Goal: Transaction & Acquisition: Purchase product/service

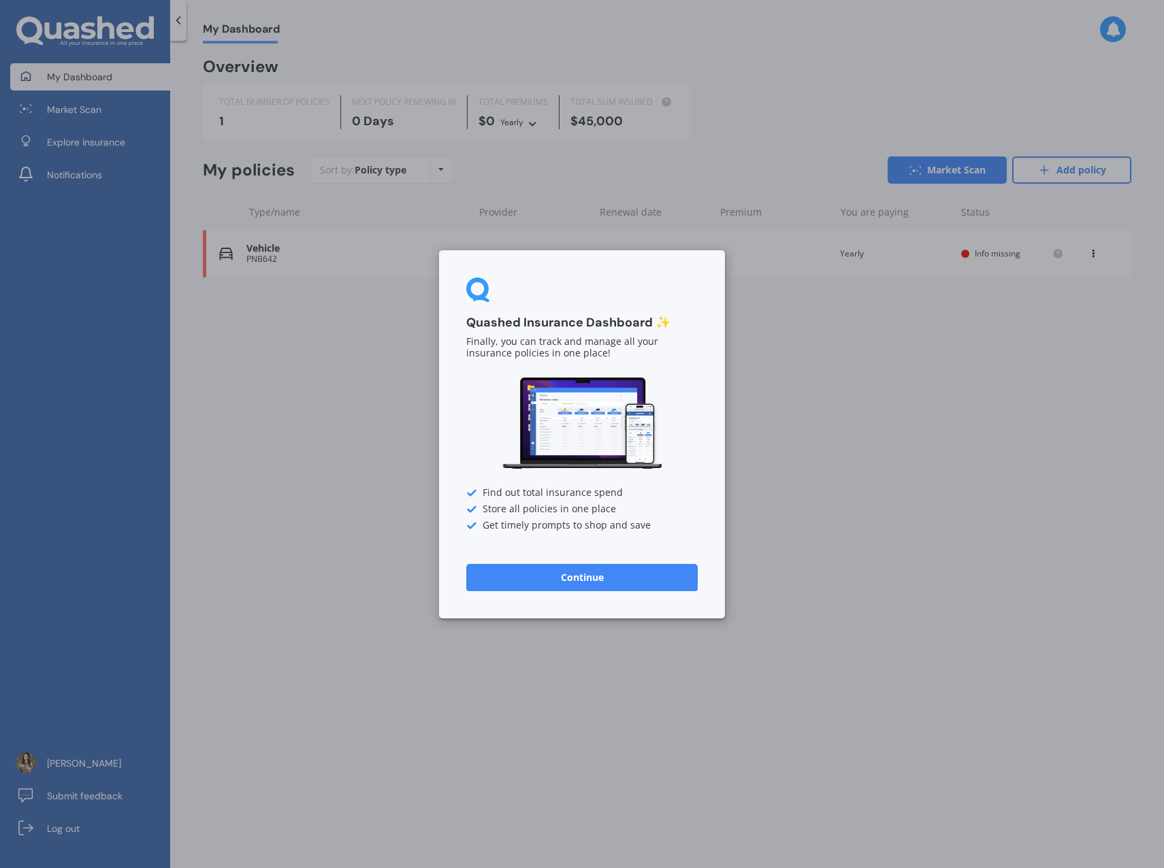
click at [585, 587] on button "Continue" at bounding box center [581, 576] width 231 height 27
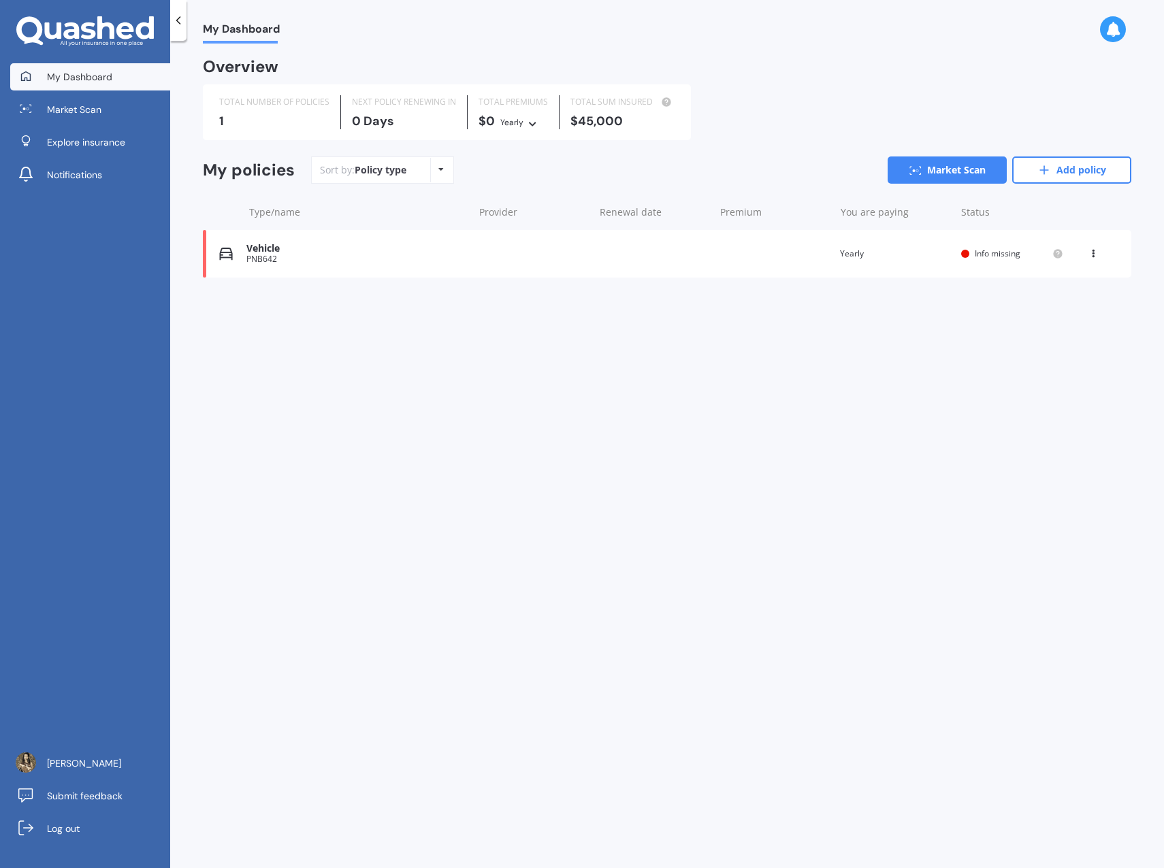
click at [687, 252] on div "Vehicle PNB642 Renewal date Premium You are paying Yearly Status Info missing V…" at bounding box center [667, 254] width 928 height 48
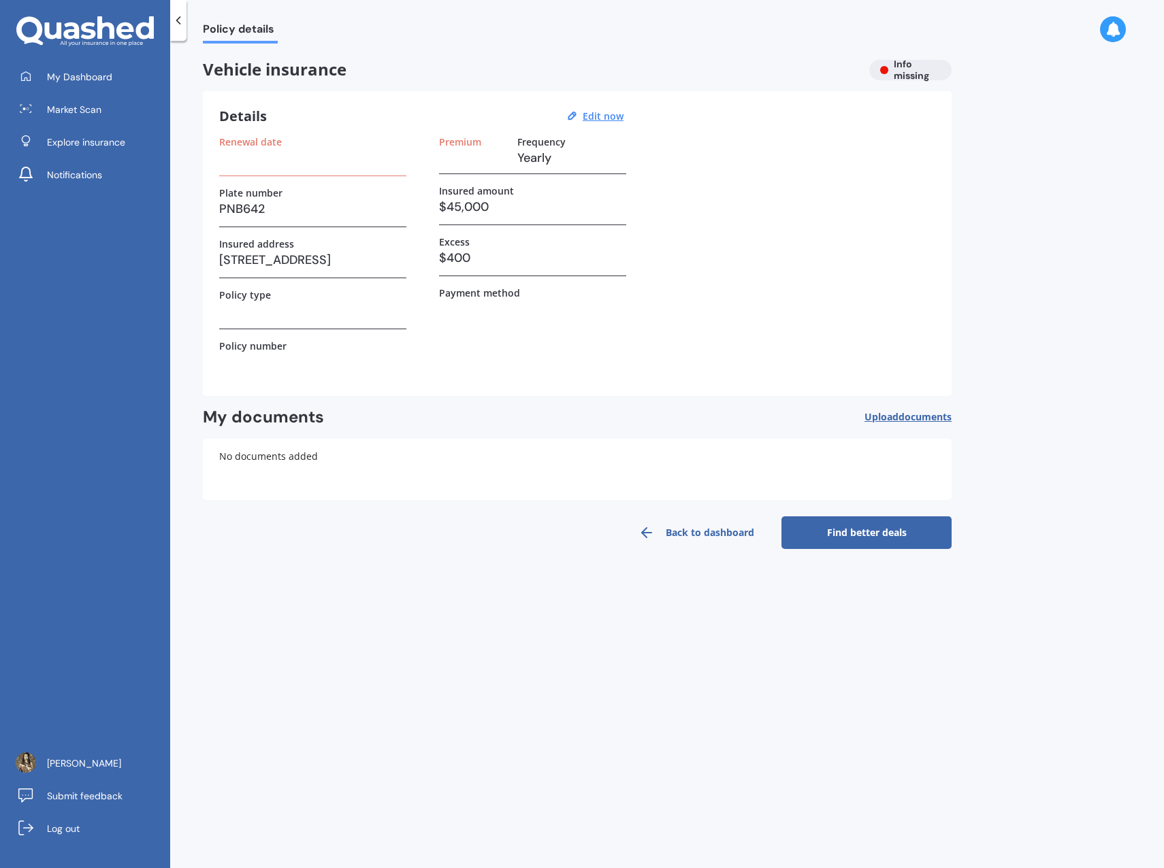
click at [301, 162] on h3 at bounding box center [312, 158] width 187 height 20
click at [230, 160] on h3 at bounding box center [312, 158] width 187 height 20
click at [586, 110] on u "Edit now" at bounding box center [603, 116] width 41 height 13
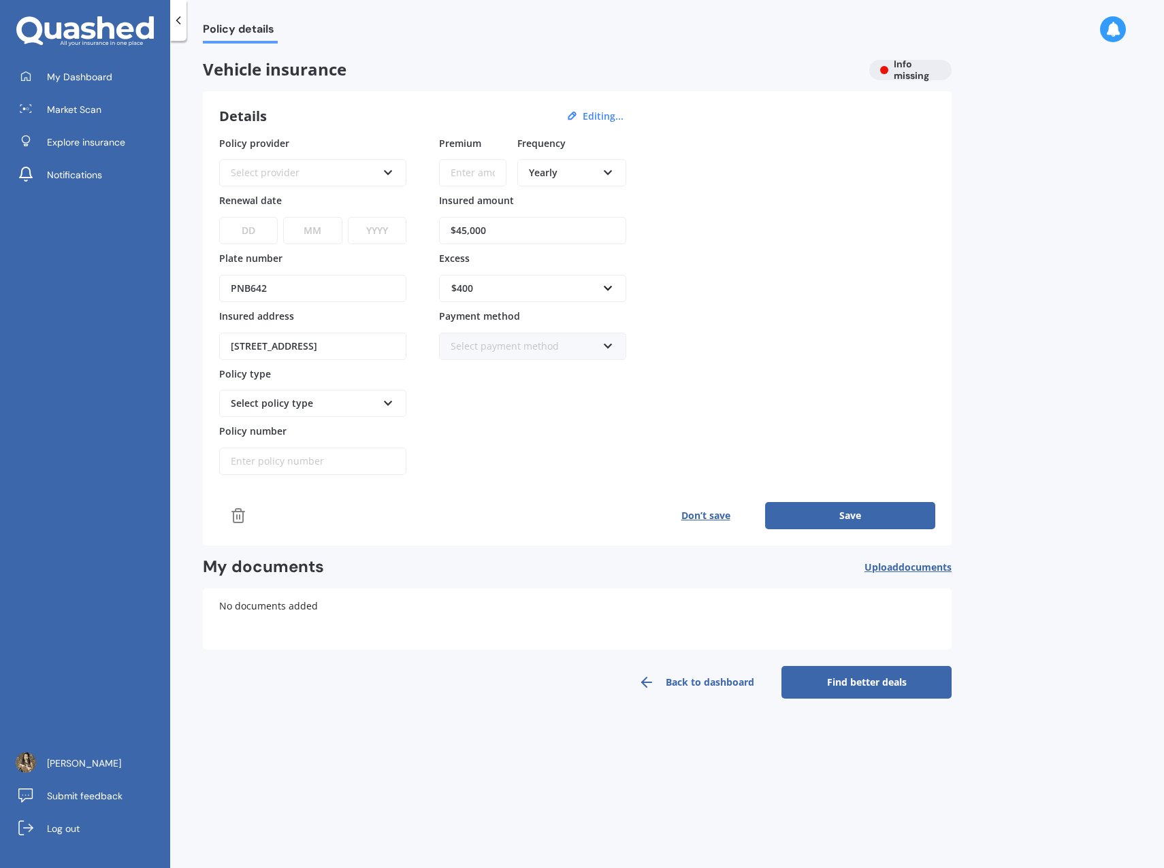
click at [268, 176] on div "Select provider" at bounding box center [304, 172] width 146 height 15
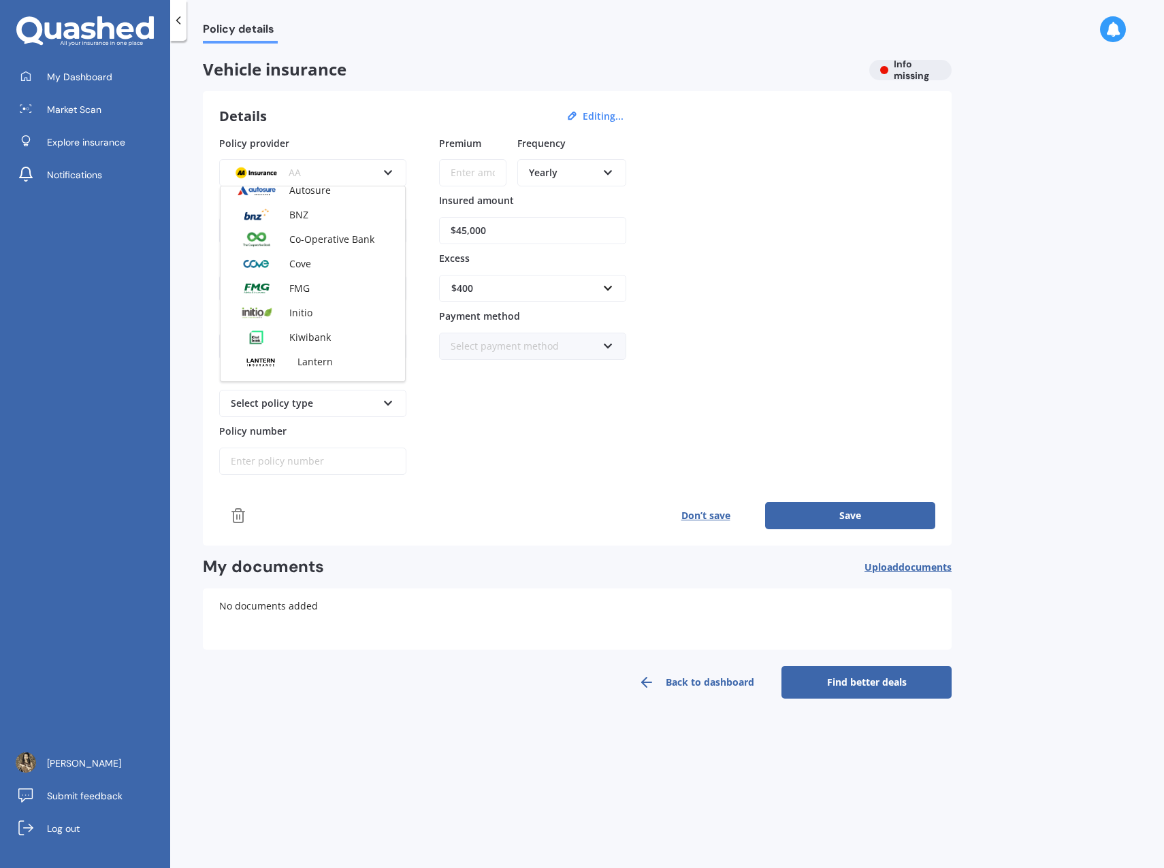
click at [353, 175] on div "AA" at bounding box center [304, 172] width 146 height 15
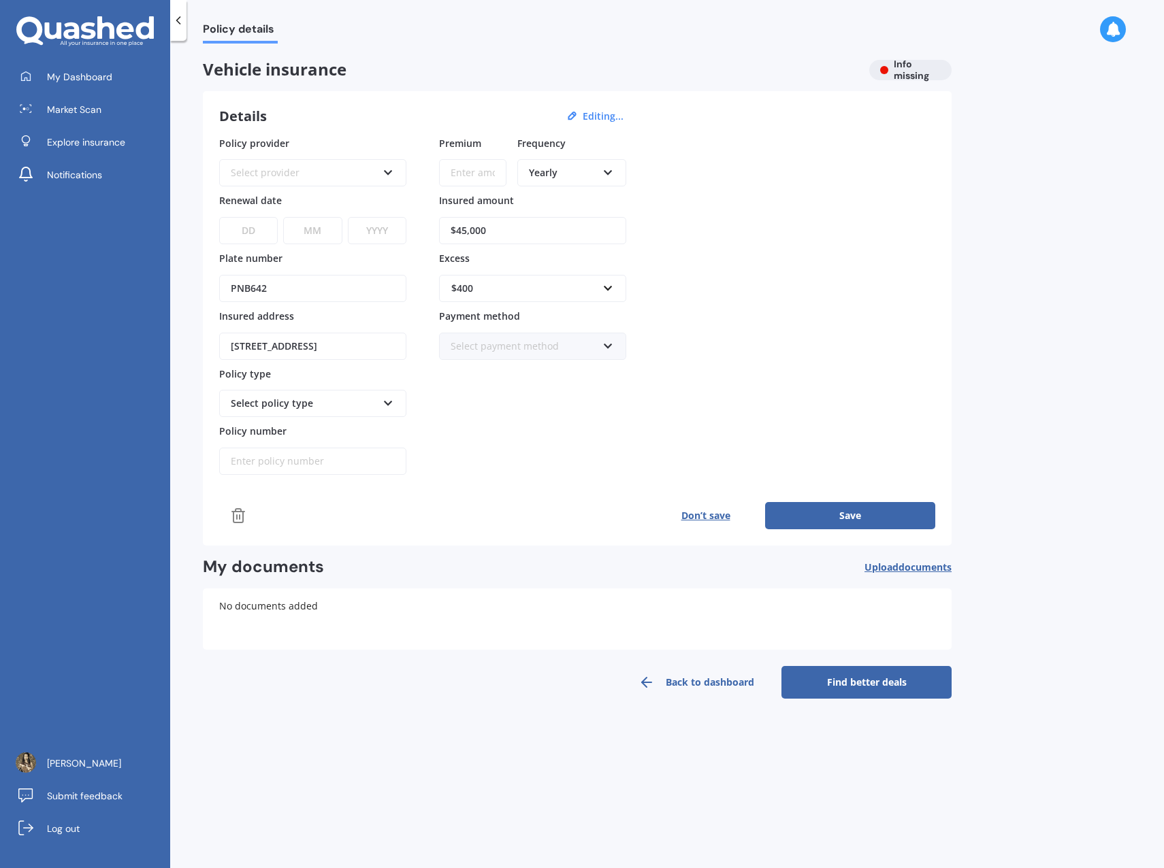
click at [397, 170] on div "Select provider AA AMI AMP ANZ ASB Aioi Nissay Dowa Ando Assurant Autosure BNZ …" at bounding box center [312, 172] width 187 height 27
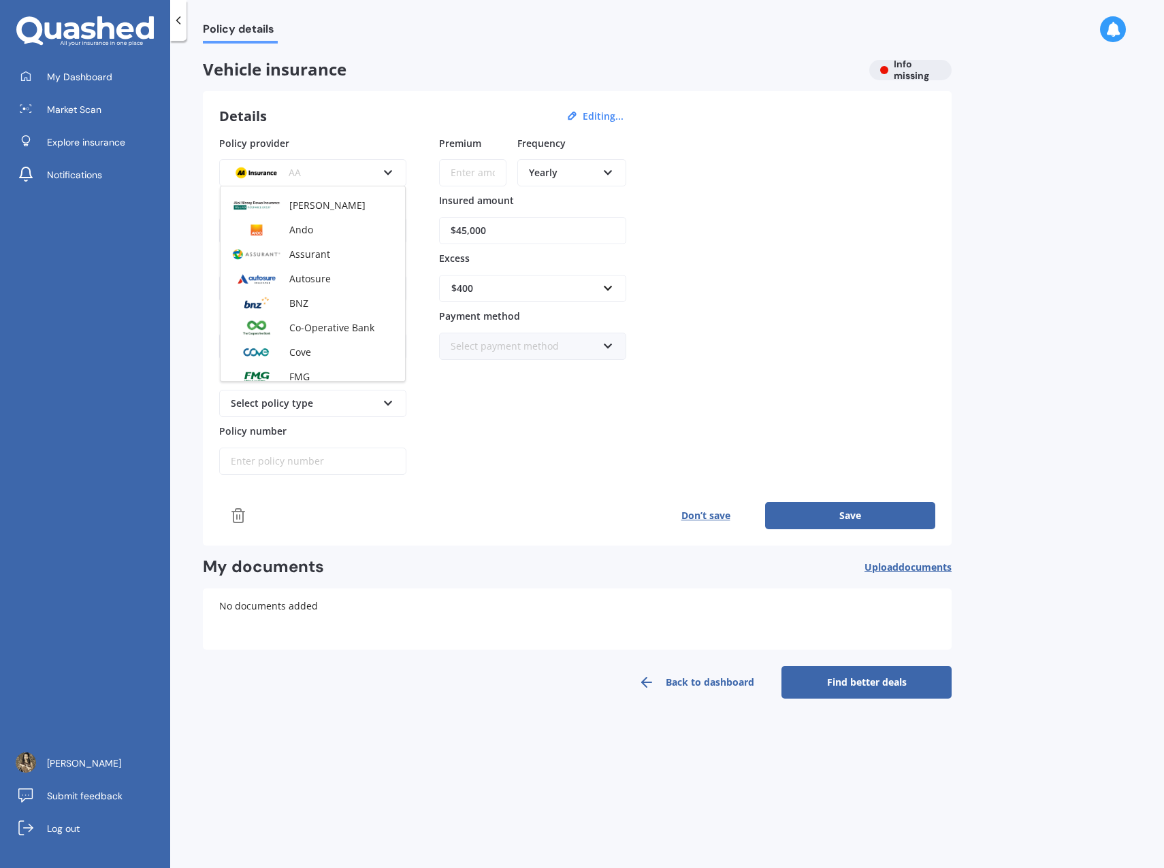
scroll to position [113, 0]
click at [337, 204] on span "[PERSON_NAME]" at bounding box center [327, 207] width 76 height 13
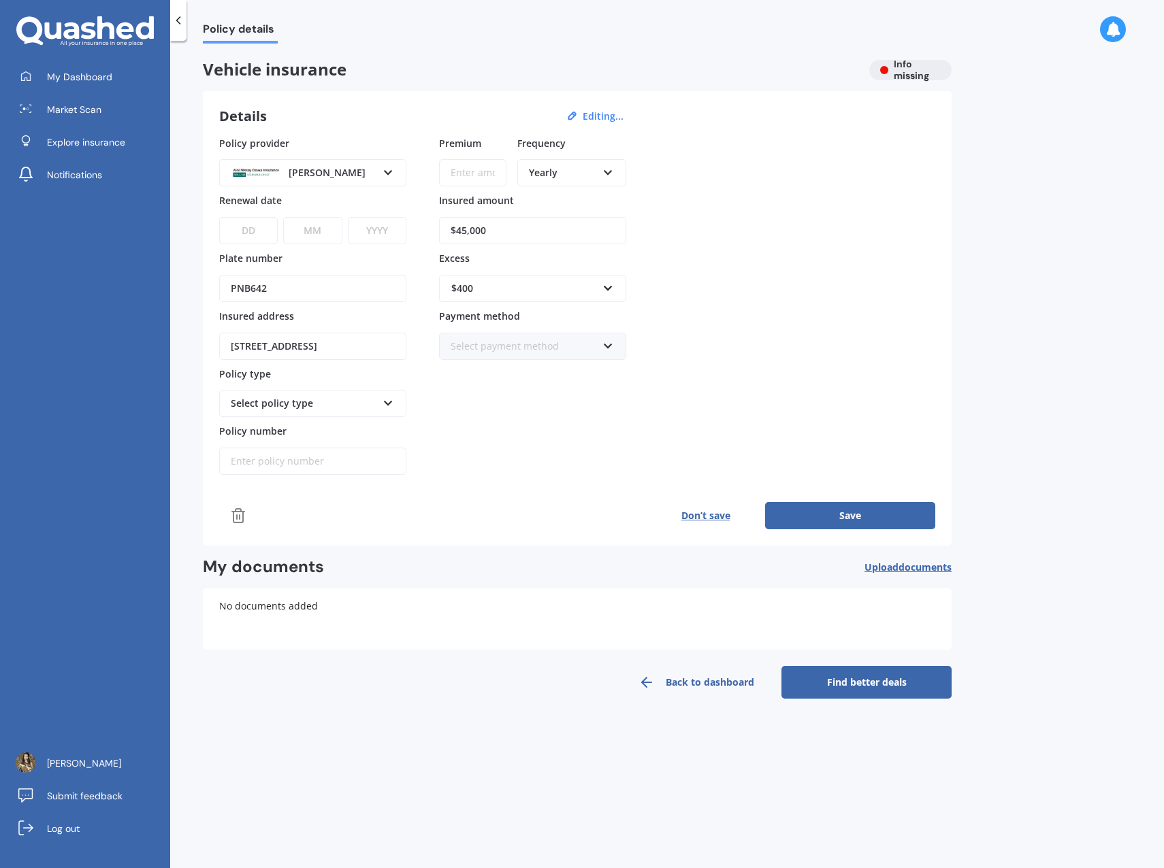
click at [260, 227] on select "DD 01 02 03 04 05 06 07 08 09 10 11 12 13 14 15 16 17 18 19 20 21 22 23 24 25 2…" at bounding box center [248, 230] width 59 height 27
select select "21"
click at [310, 227] on select "MM 01 02 03 04 05 06 07 08 09 10 11 12" at bounding box center [312, 230] width 59 height 27
select select "10"
click at [360, 229] on select "YYYY 2027 2026 2025 2024 2023 2022 2021 2020 2019 2018 2017 2016 2015 2014 2013…" at bounding box center [377, 230] width 59 height 27
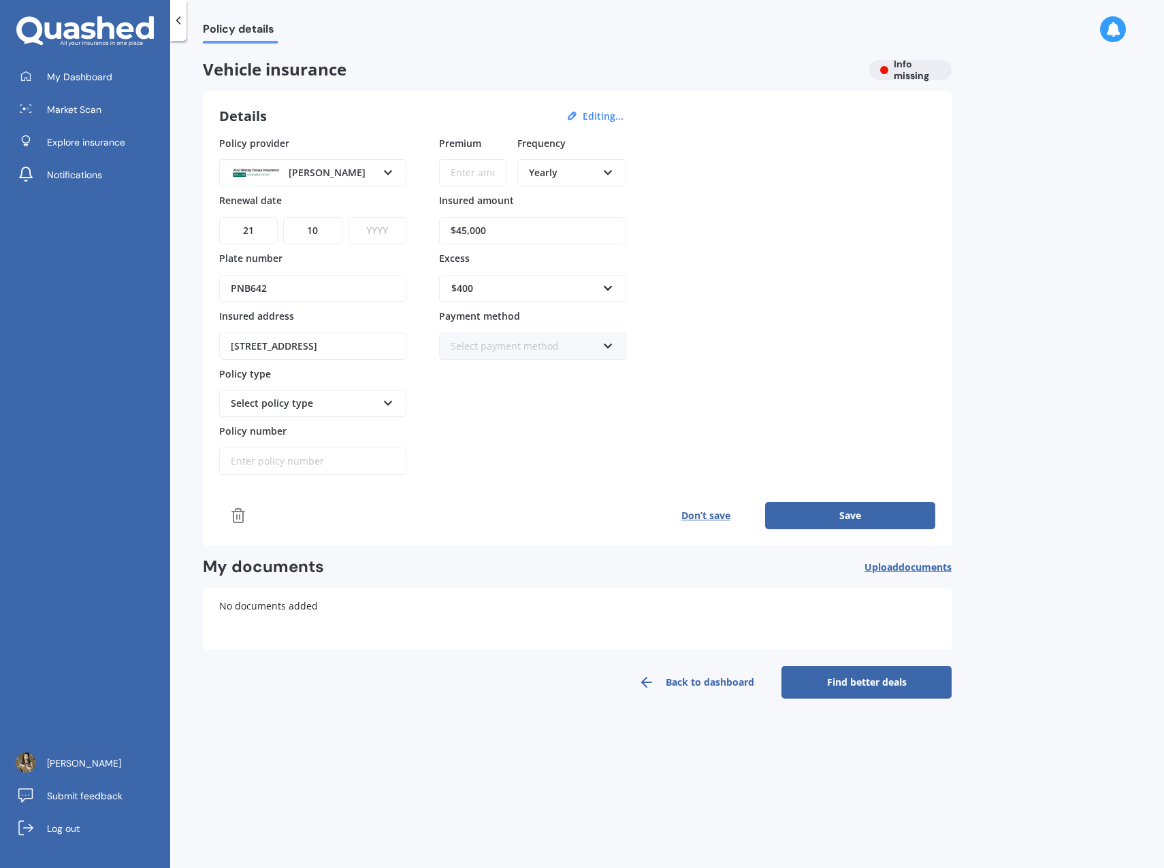
select select "2025"
click at [348, 217] on select "YYYY 2027 2026 2025 2024 2023 2022 2021 2020 2019 2018 2017 2016 2015 2014 2013…" at bounding box center [377, 230] width 59 height 27
click at [479, 185] on input "Premium" at bounding box center [472, 172] width 67 height 27
click at [593, 285] on div "$400" at bounding box center [524, 288] width 146 height 15
click at [535, 367] on div "$500" at bounding box center [533, 364] width 186 height 25
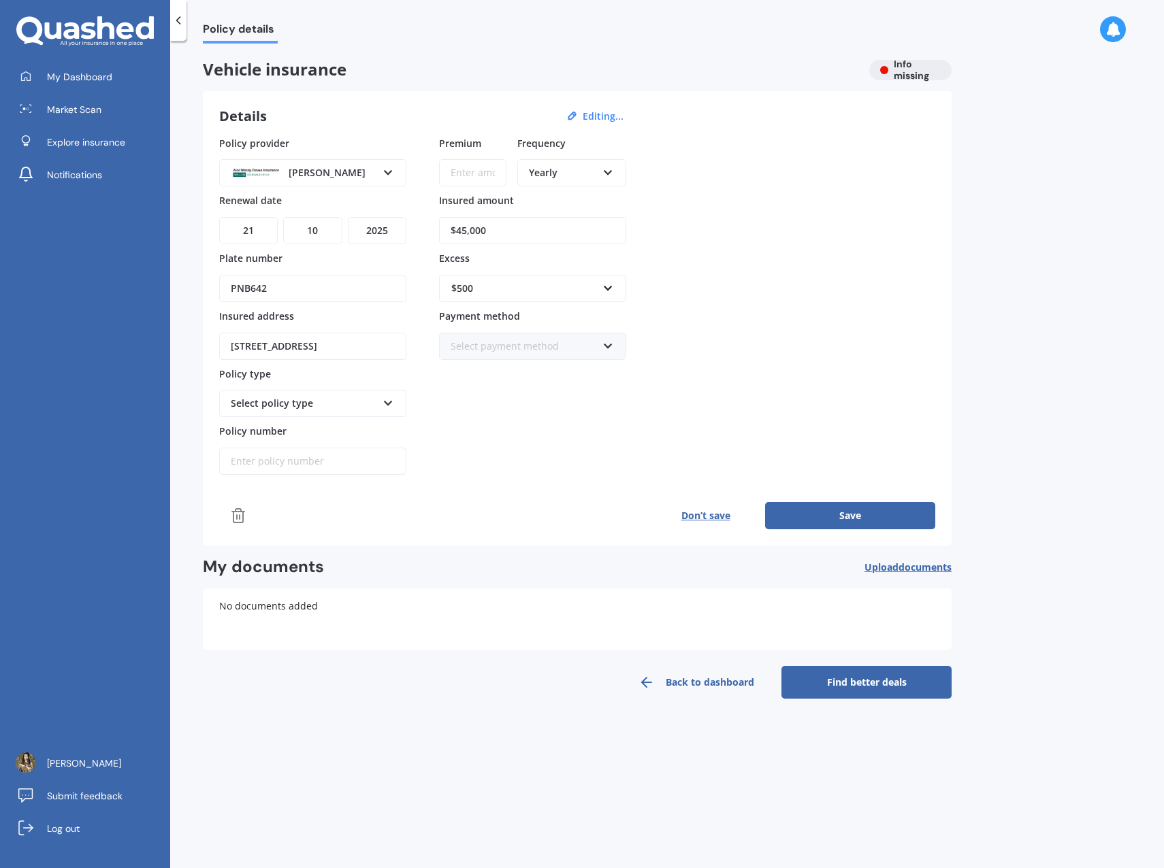
click at [353, 458] on input "Policy number" at bounding box center [312, 461] width 187 height 27
type input "TOY0081229"
click at [517, 425] on div "Premium Frequency Yearly Yearly Six-Monthly Quarterly Monthly Fortnightly Weekl…" at bounding box center [532, 306] width 187 height 340
click at [393, 401] on div "Select policy type Comprehensive Third Party, Fire & Theft Third Party Only" at bounding box center [312, 403] width 187 height 27
click at [353, 431] on div "Comprehensive" at bounding box center [312, 429] width 184 height 24
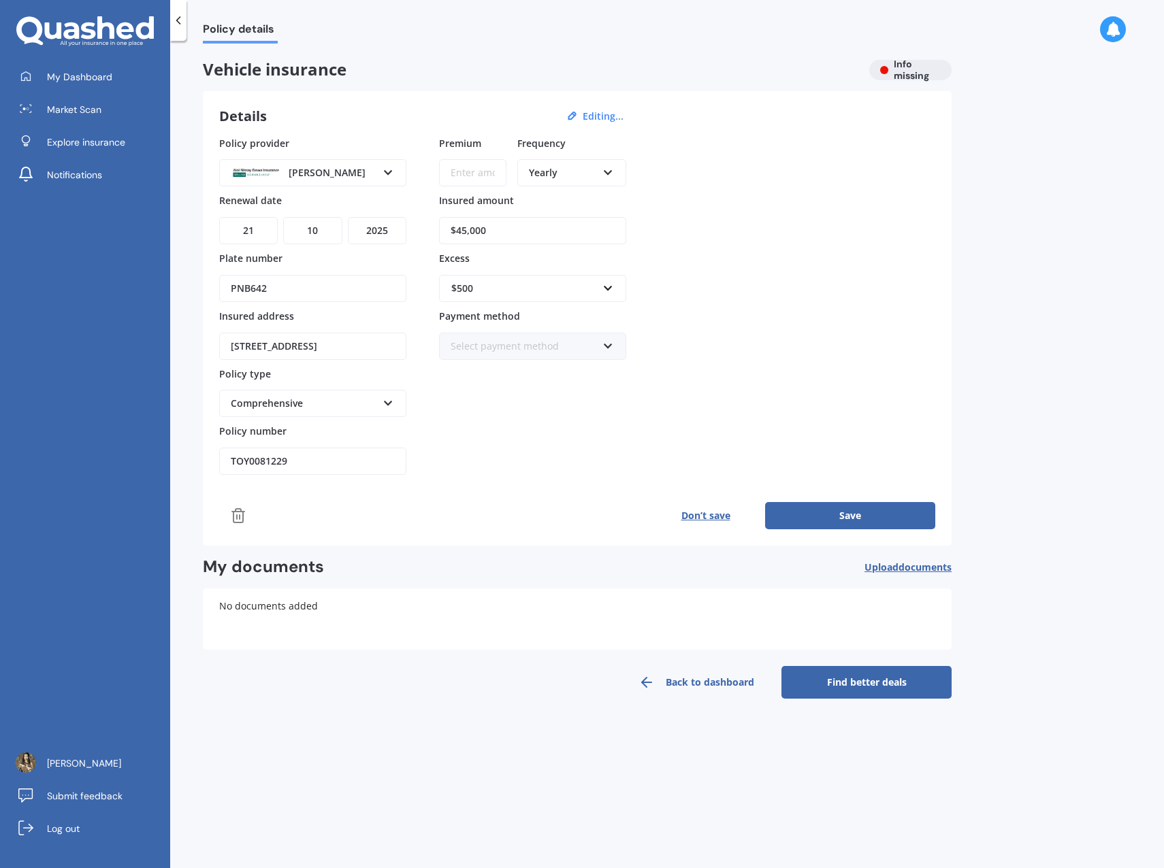
click at [524, 421] on div "Premium Frequency Yearly Yearly Six-Monthly Quarterly Monthly Fortnightly Weekl…" at bounding box center [532, 306] width 187 height 340
click at [602, 351] on div "Select payment method Direct debit - bank account Direct debit - credit/debit c…" at bounding box center [532, 346] width 187 height 27
click at [534, 419] on div "Online payment" at bounding box center [532, 421] width 184 height 24
click at [835, 522] on button "Save" at bounding box center [850, 515] width 170 height 27
click at [459, 174] on input "Premium" at bounding box center [472, 172] width 67 height 27
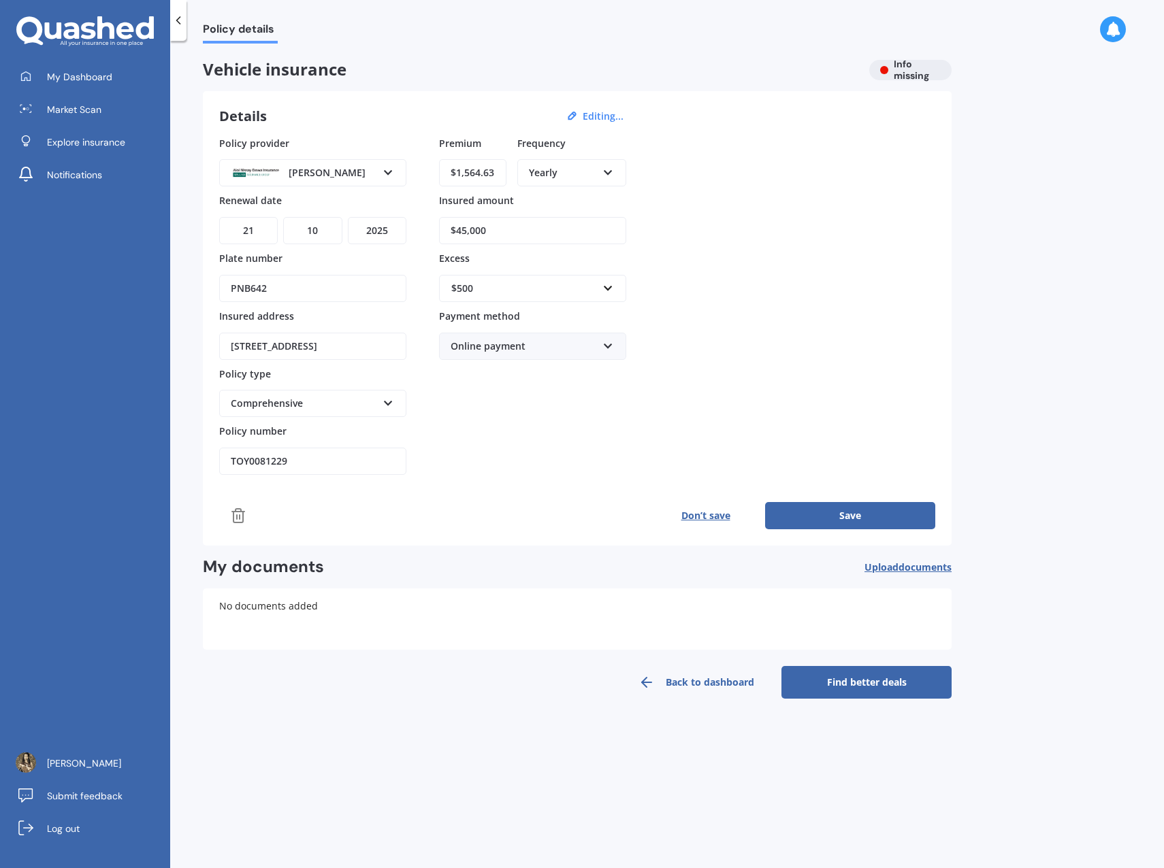
type input "$1,564.63"
click at [876, 520] on button "Save" at bounding box center [850, 515] width 170 height 27
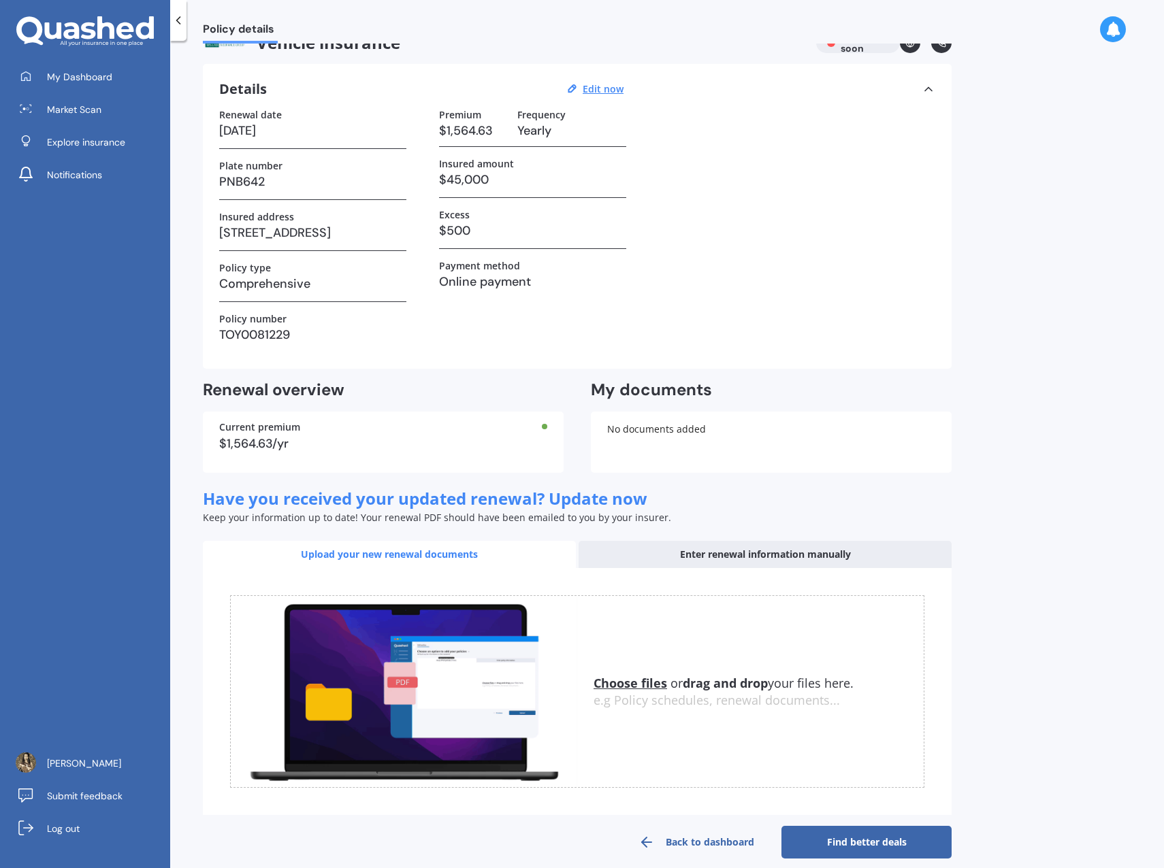
scroll to position [42, 0]
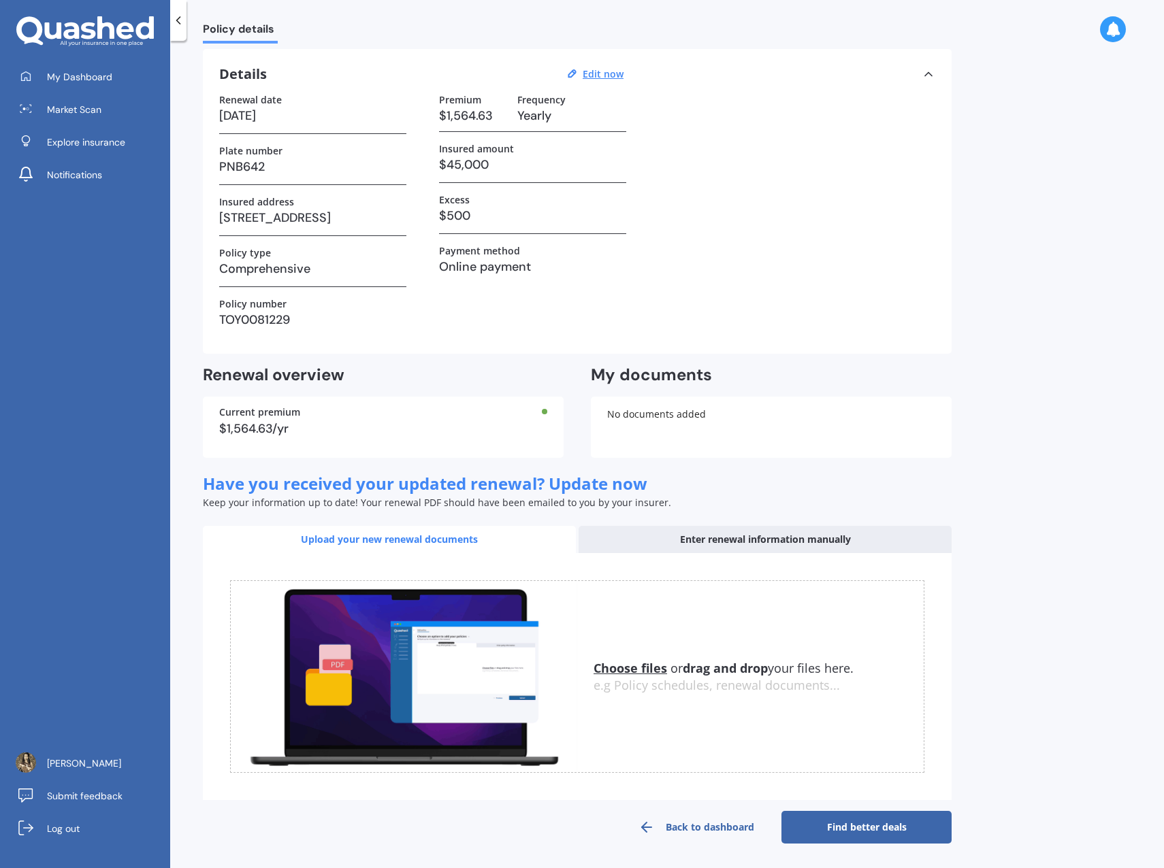
click at [866, 820] on link "Find better deals" at bounding box center [866, 827] width 170 height 33
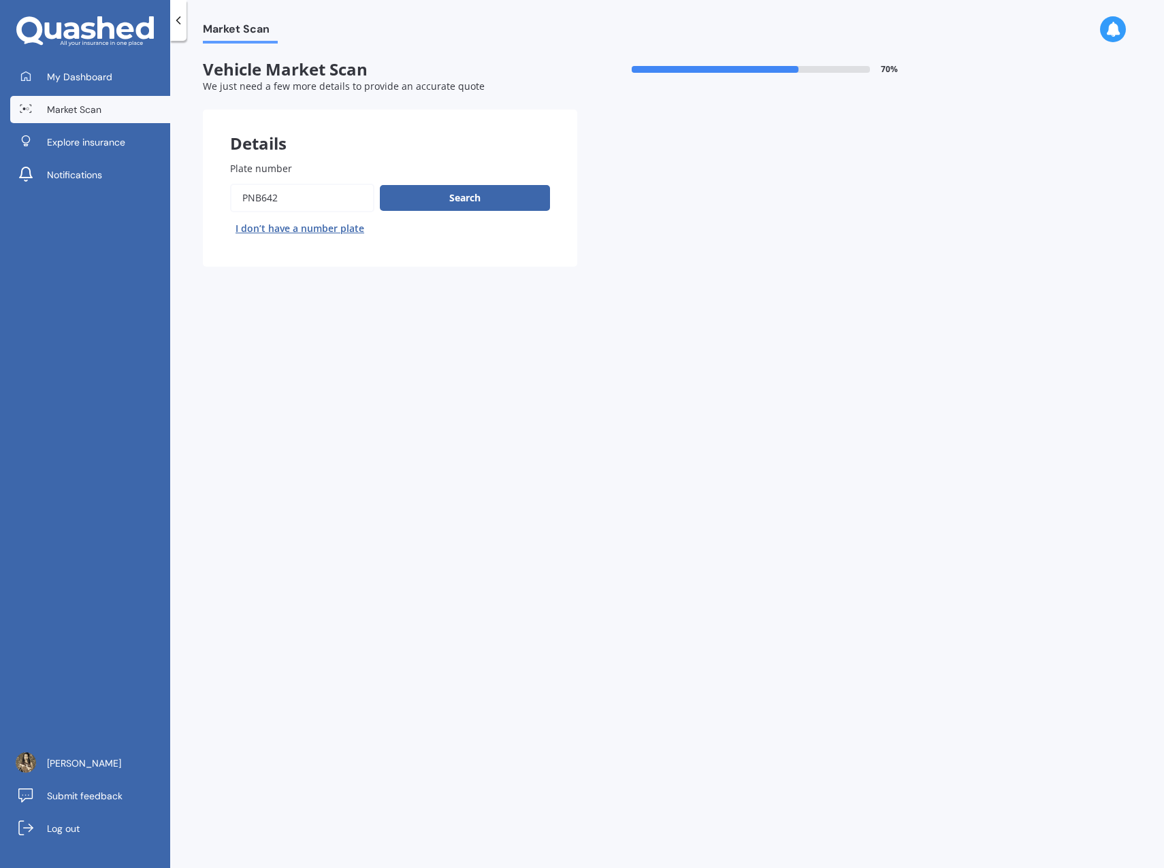
click at [455, 205] on button "Search" at bounding box center [465, 198] width 170 height 26
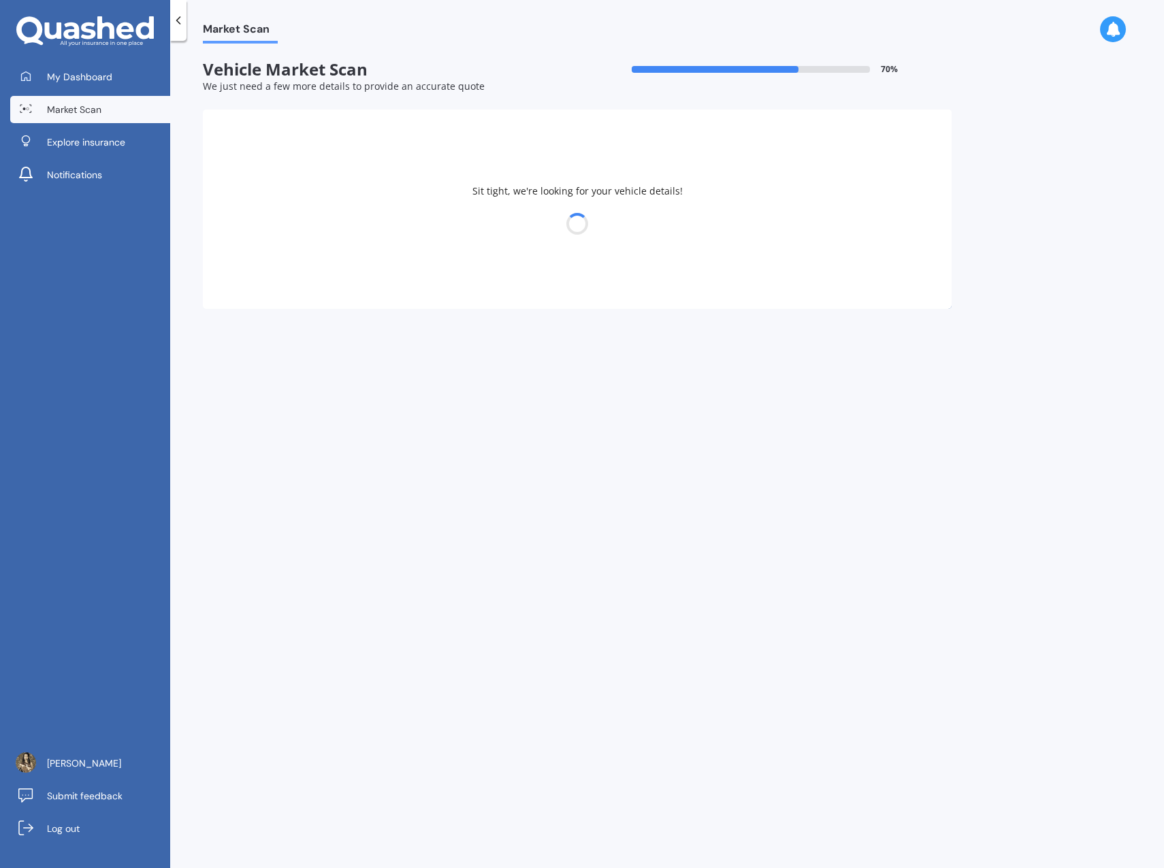
select select "TOYOTA"
select select "04"
select select "08"
select select "1993"
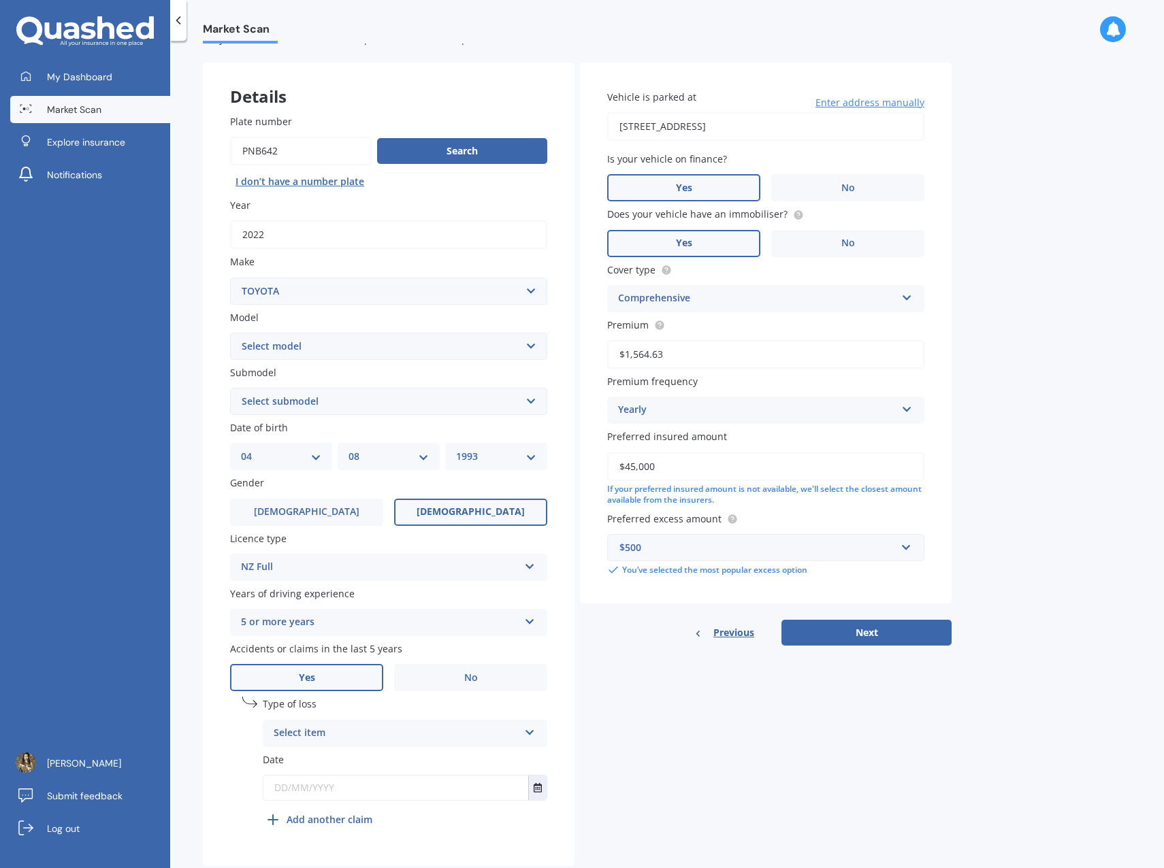
scroll to position [68, 0]
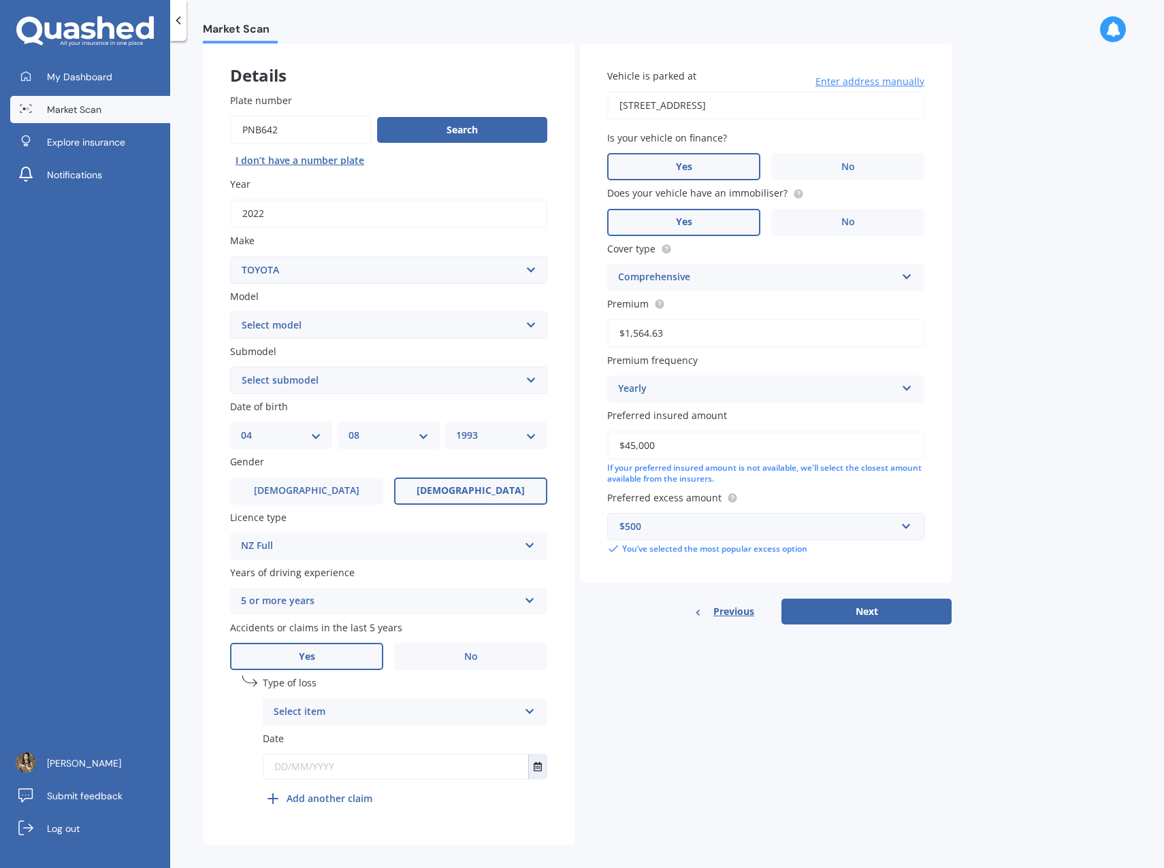
click at [519, 324] on select "Select model 4 Runner 86 [PERSON_NAME] Alphard Altezza Aqua Aristo Aurion Auris…" at bounding box center [388, 325] width 317 height 27
select select "RAV-4"
click at [230, 312] on select "Select model 4 Runner 86 [PERSON_NAME] Alphard Altezza Aqua Aristo Aurion Auris…" at bounding box center [388, 325] width 317 height 27
click at [522, 380] on select "Select submodel Diesel EV GX SUV 2.2/4WD/6AT Hybrid Hybrid 2WD Petrol" at bounding box center [388, 380] width 317 height 27
select select "HYBRID"
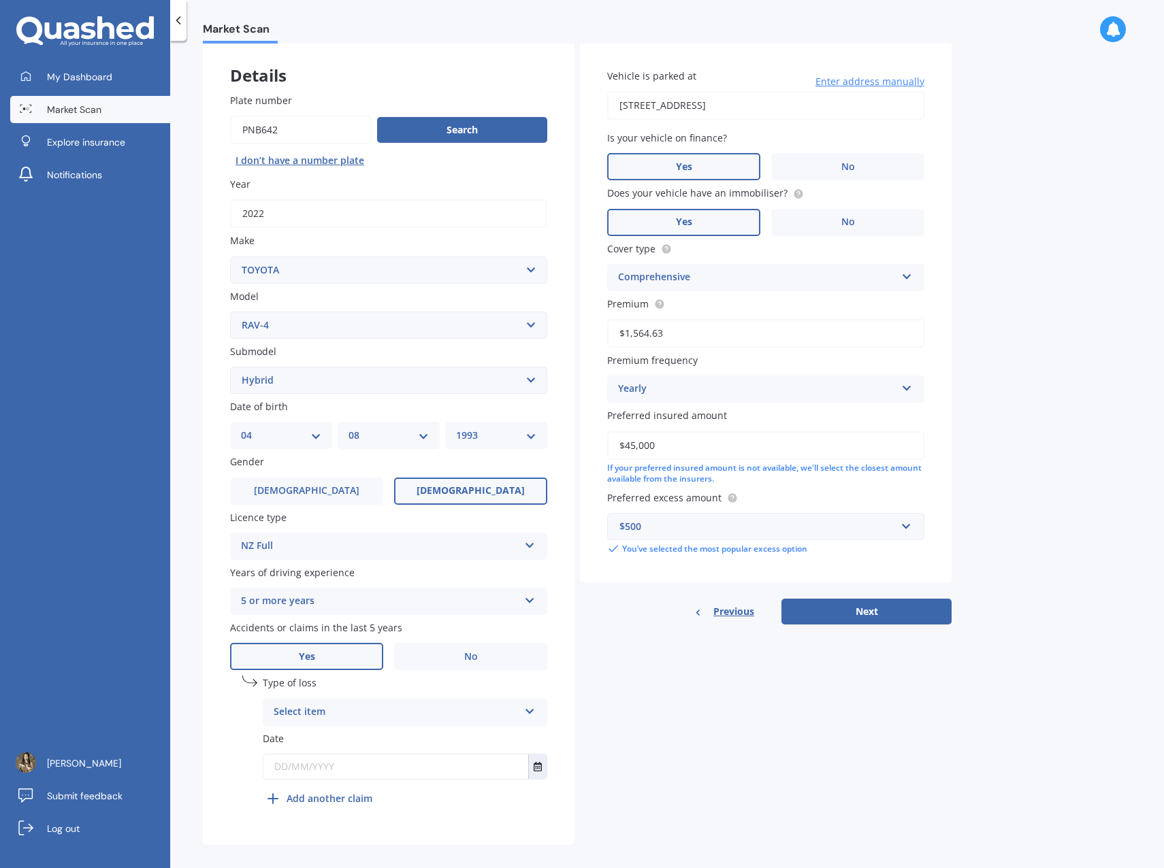
click at [230, 367] on select "Select submodel Diesel EV GX SUV 2.2/4WD/6AT Hybrid Hybrid 2WD Petrol" at bounding box center [388, 380] width 317 height 27
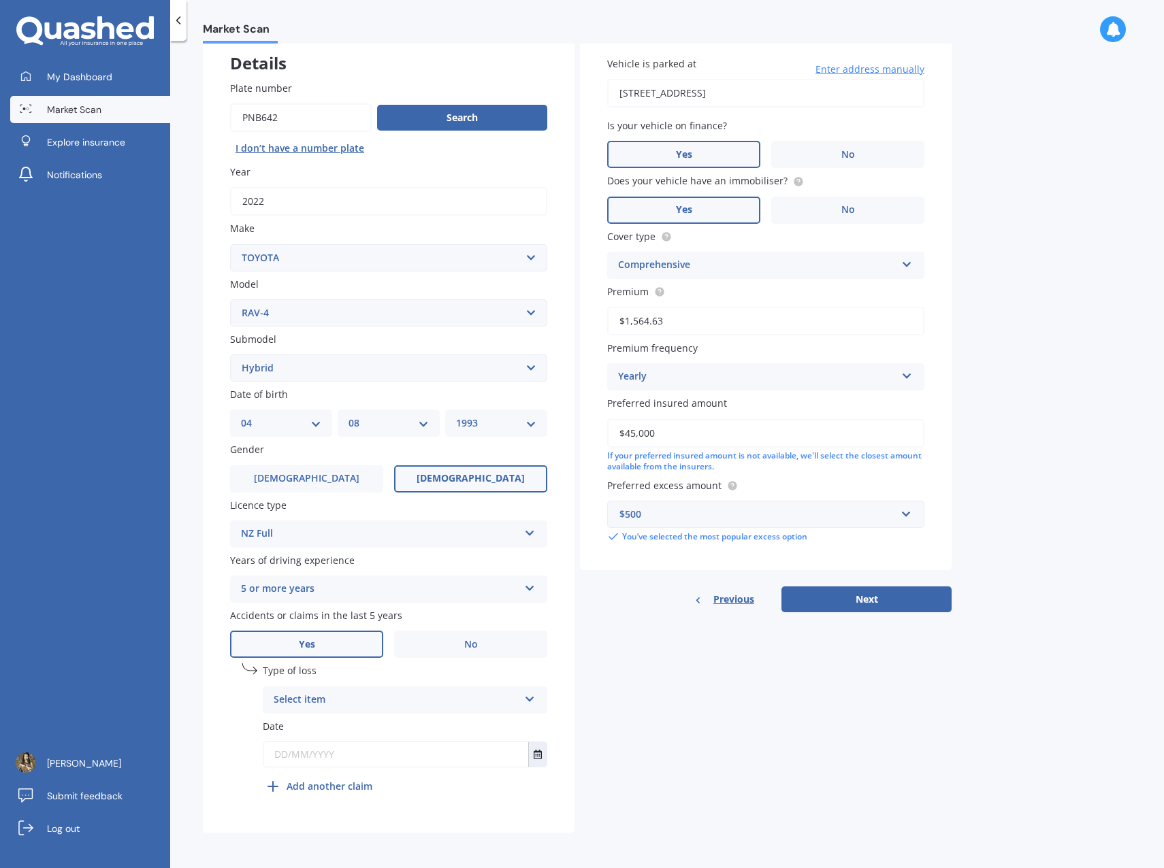
click at [299, 700] on div "Select item" at bounding box center [396, 700] width 245 height 16
click at [457, 729] on div "At fault accident" at bounding box center [404, 727] width 283 height 24
click at [543, 766] on button "Select date" at bounding box center [537, 754] width 18 height 24
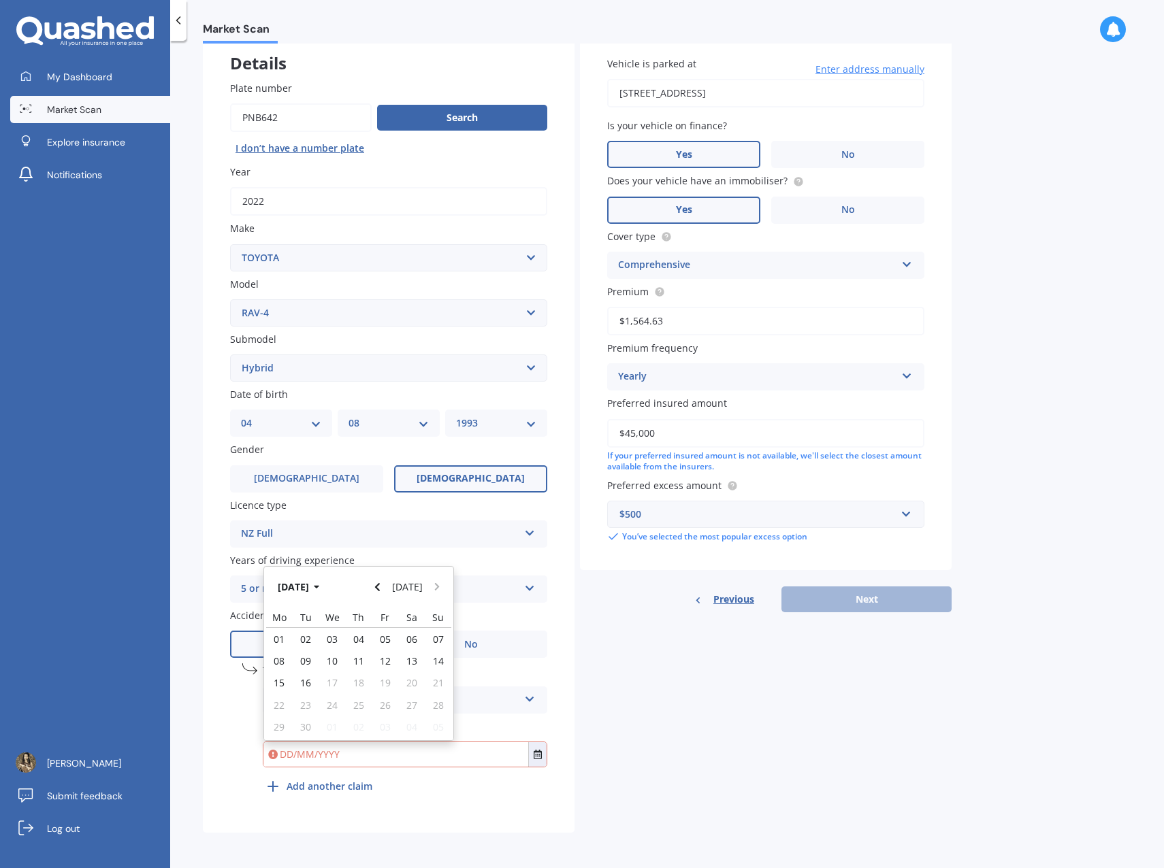
click at [294, 586] on button "[DATE]" at bounding box center [301, 586] width 59 height 24
click at [307, 586] on icon "button" at bounding box center [306, 587] width 5 height 3
click at [337, 672] on span "2024" at bounding box center [336, 673] width 22 height 13
click at [335, 632] on span "Feb" at bounding box center [335, 630] width 16 height 13
click at [360, 708] on span "22" at bounding box center [358, 705] width 11 height 13
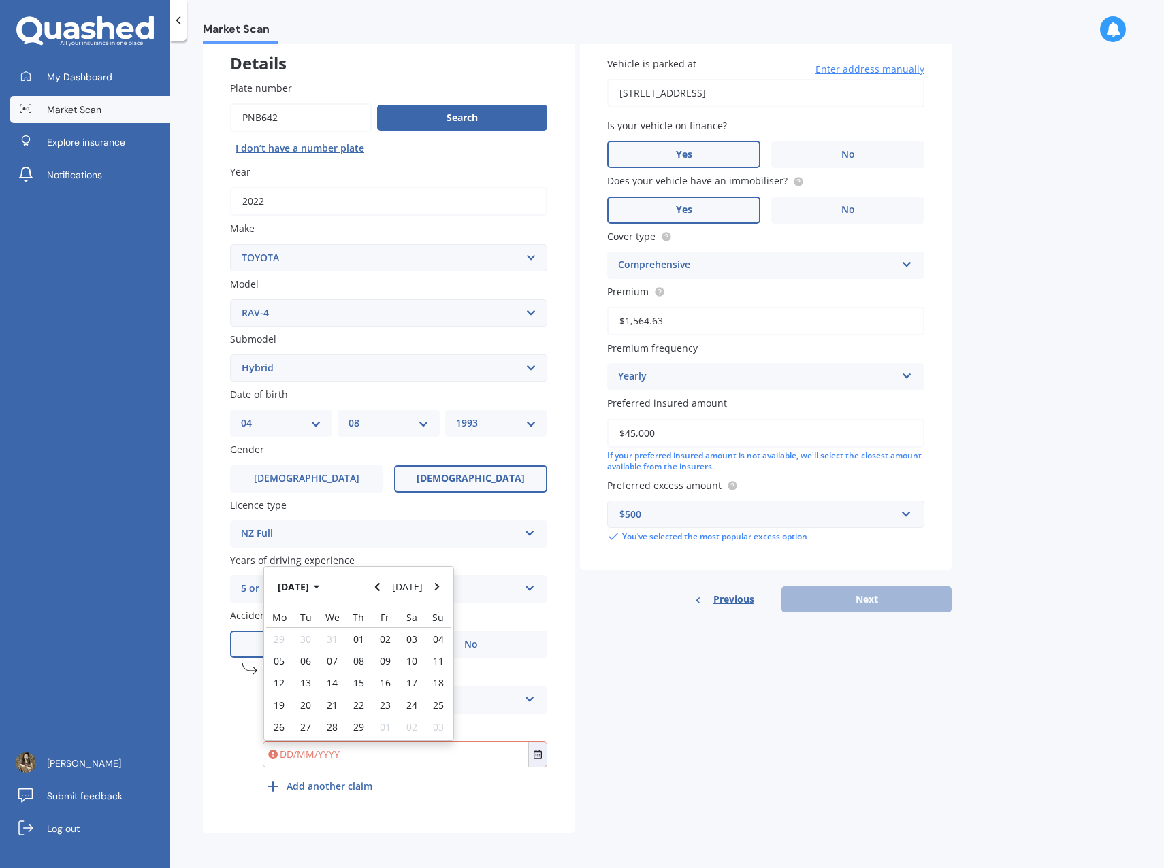
type input "[DATE]"
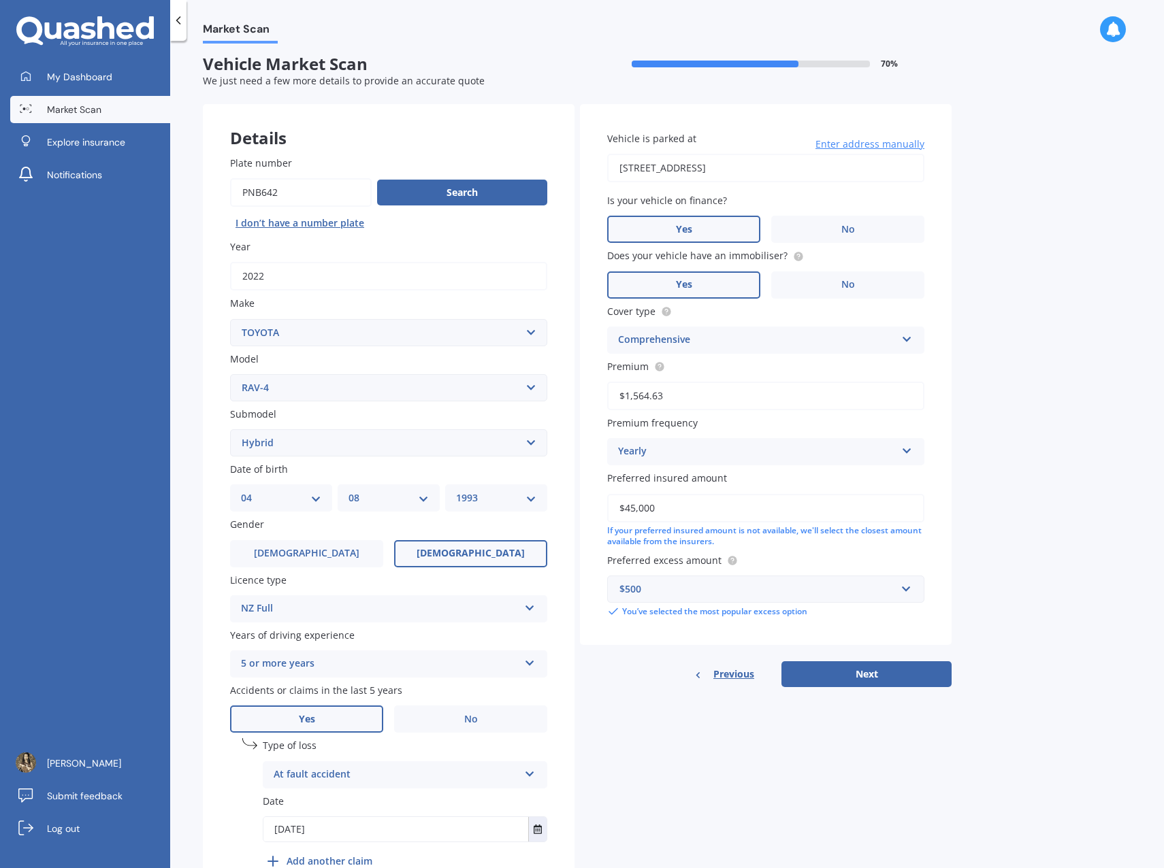
scroll to position [0, 0]
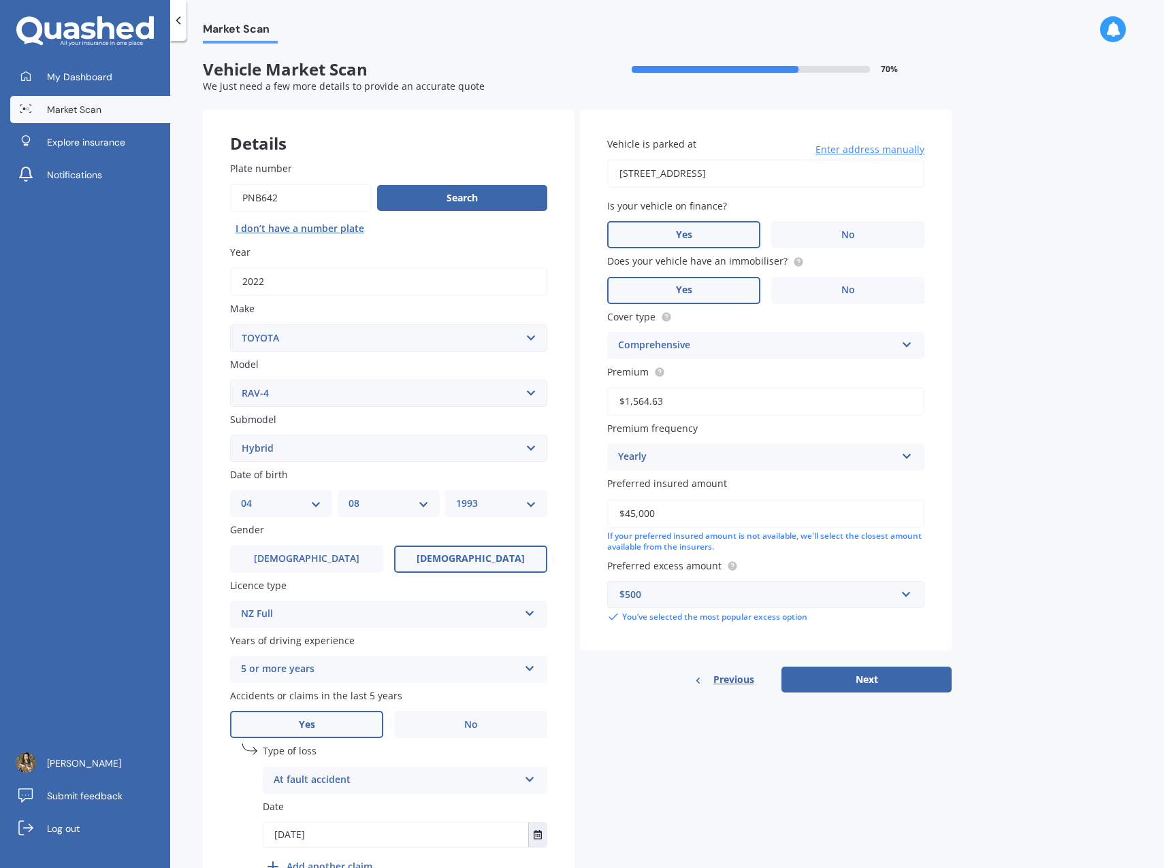
click at [904, 459] on icon at bounding box center [907, 454] width 12 height 10
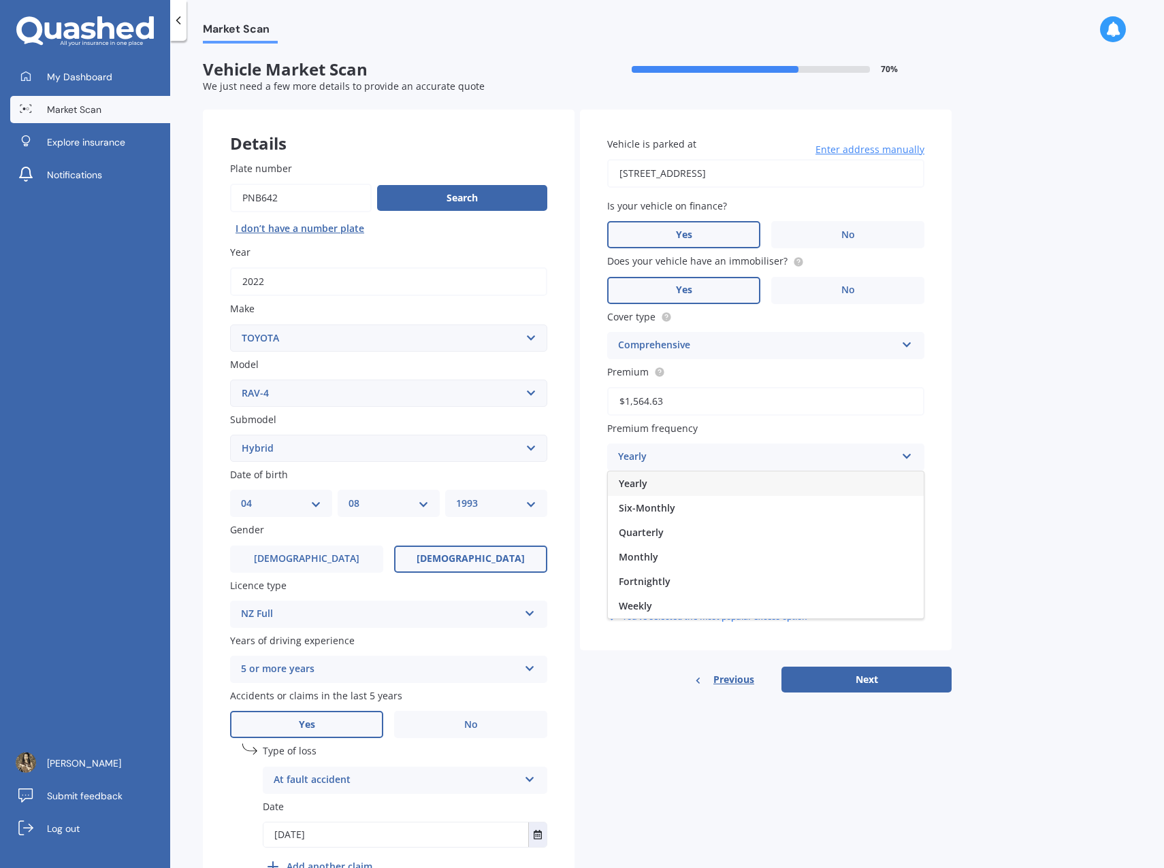
click at [904, 459] on icon at bounding box center [907, 454] width 12 height 10
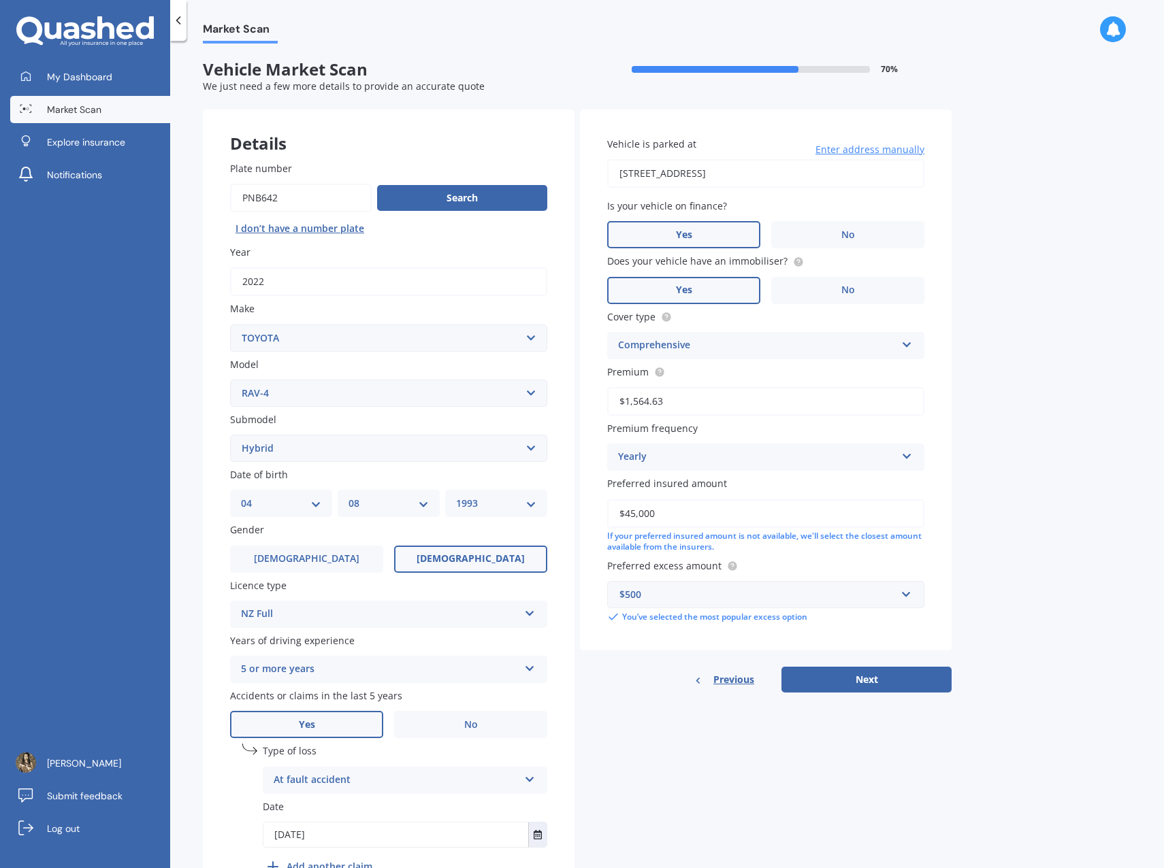
click at [913, 675] on button "Next" at bounding box center [866, 680] width 170 height 26
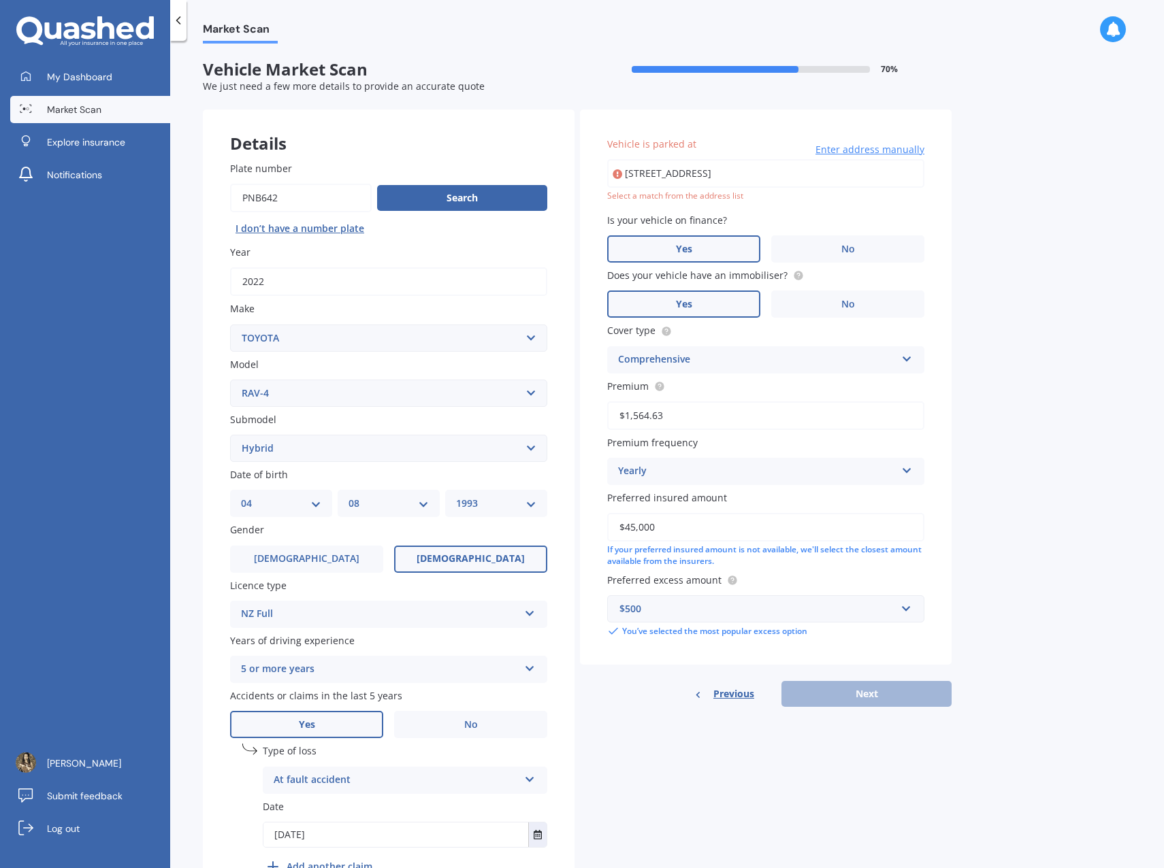
type input "[STREET_ADDRESS]"
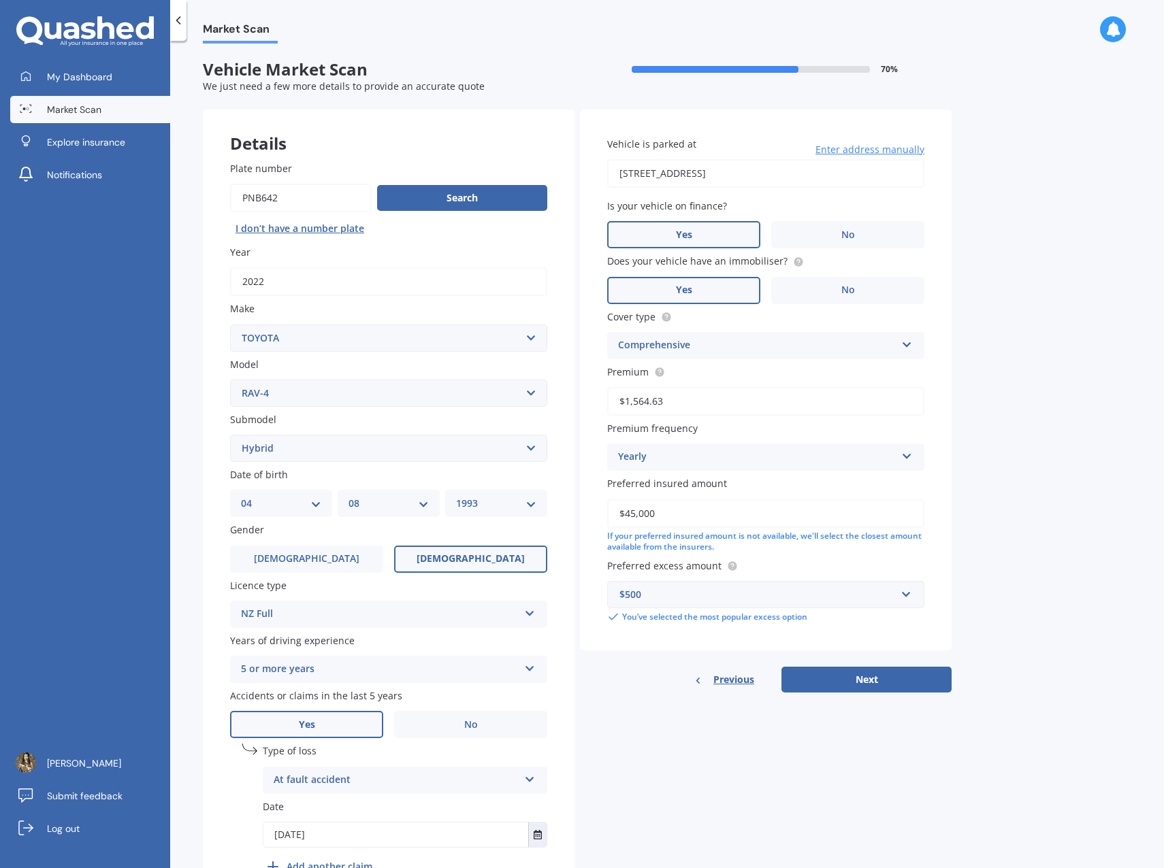
click at [874, 689] on button "Next" at bounding box center [866, 680] width 170 height 26
select select "04"
select select "08"
select select "1993"
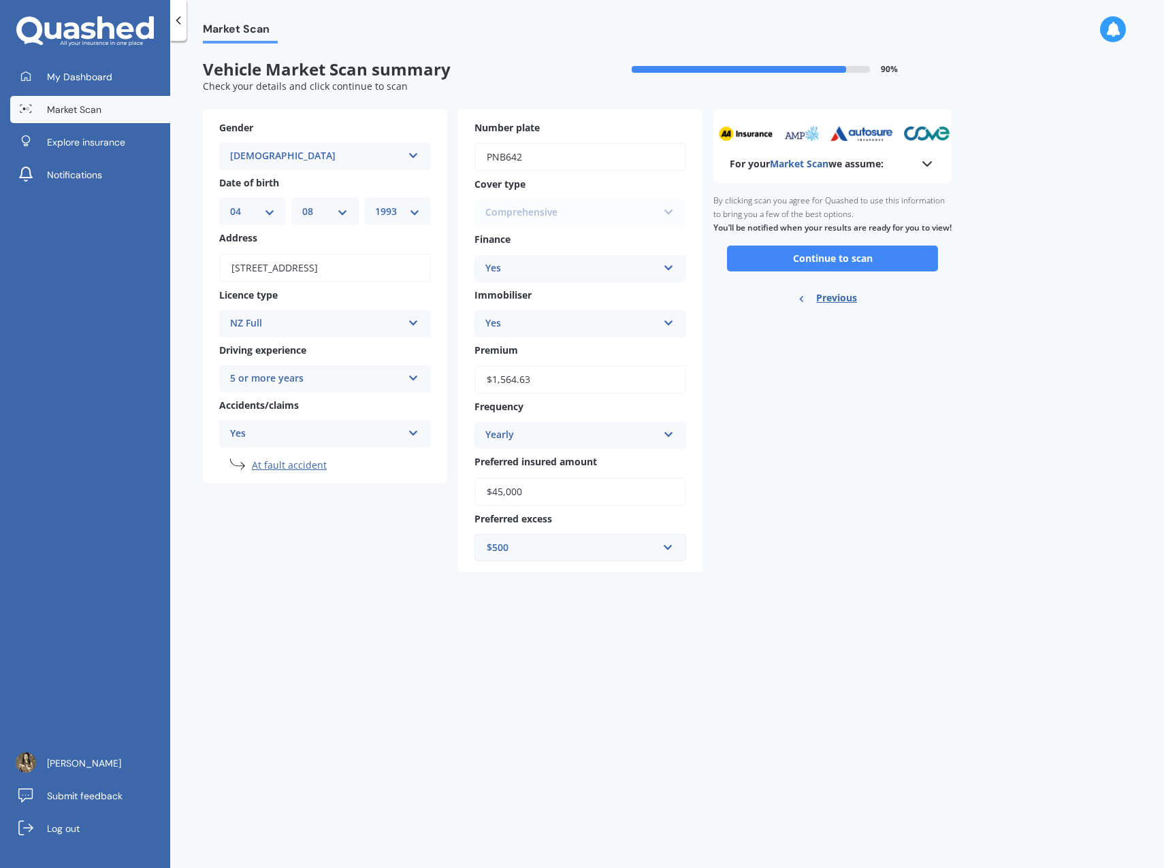
click at [866, 272] on button "Continue to scan" at bounding box center [832, 259] width 211 height 26
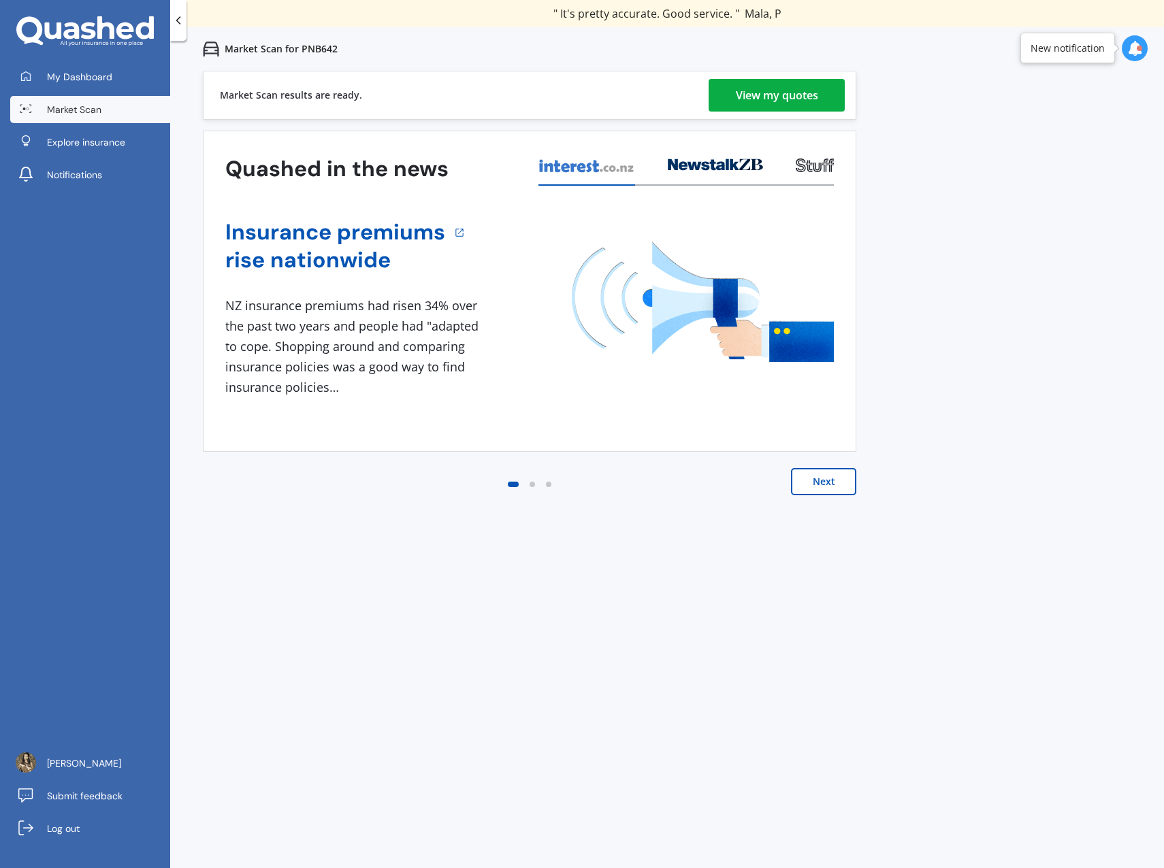
click at [727, 95] on link "View my quotes" at bounding box center [776, 95] width 136 height 33
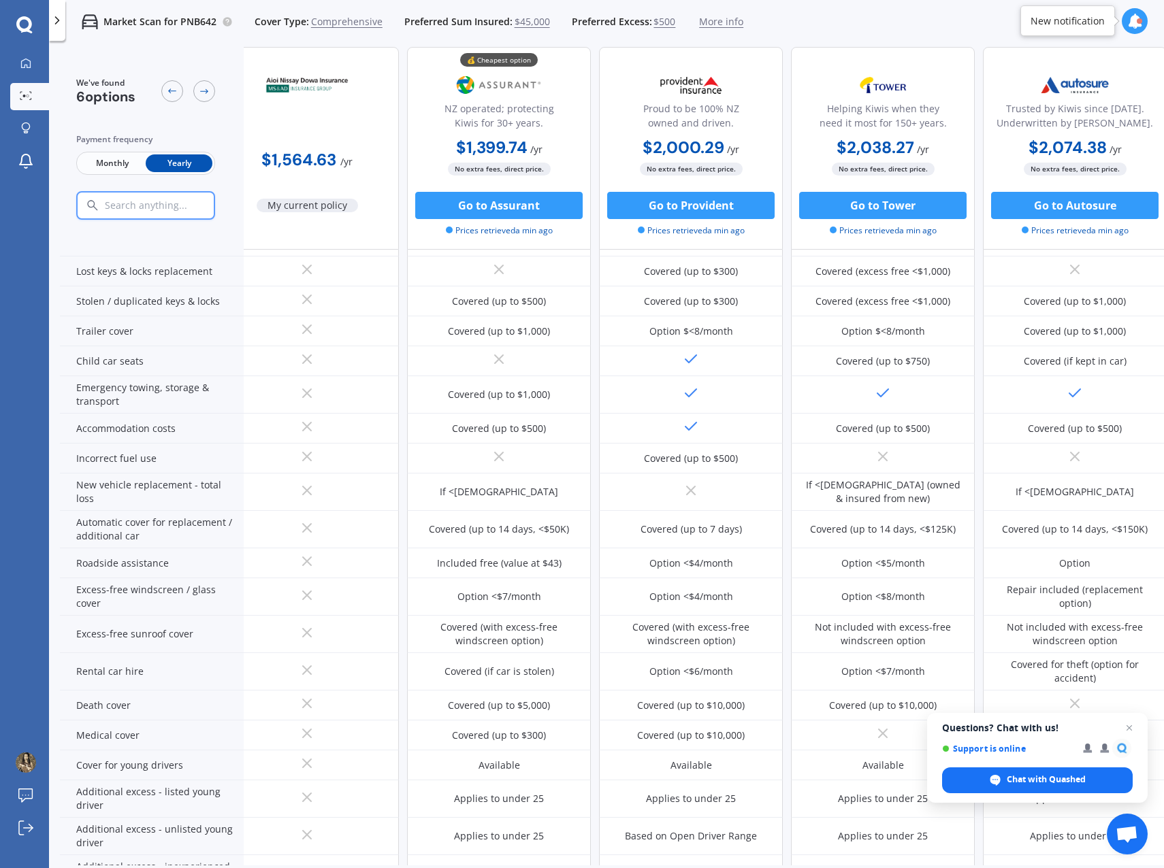
scroll to position [204, 0]
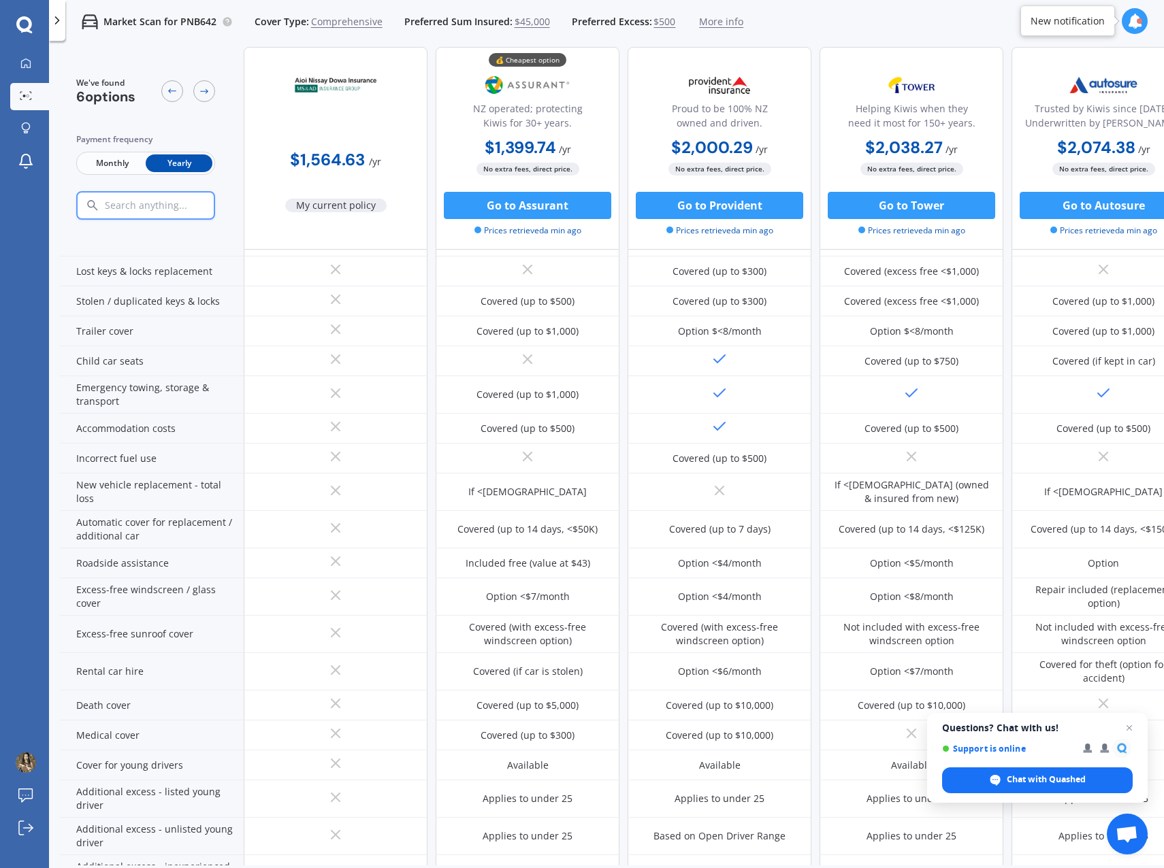
click at [525, 214] on button "Go to Assurant" at bounding box center [527, 205] width 167 height 27
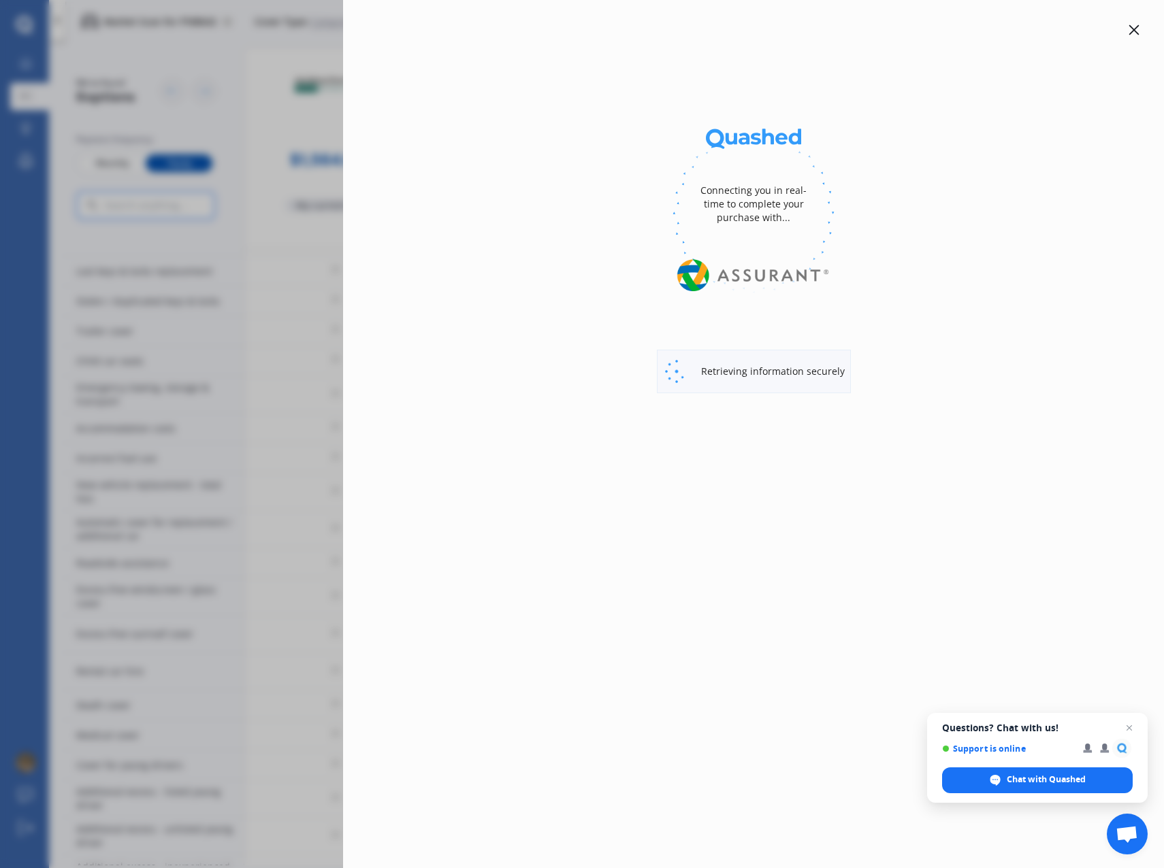
select select "full"
select select "0"
select select "[GEOGRAPHIC_DATA]"
select select "TOYOTA"
select select "RAV-4"
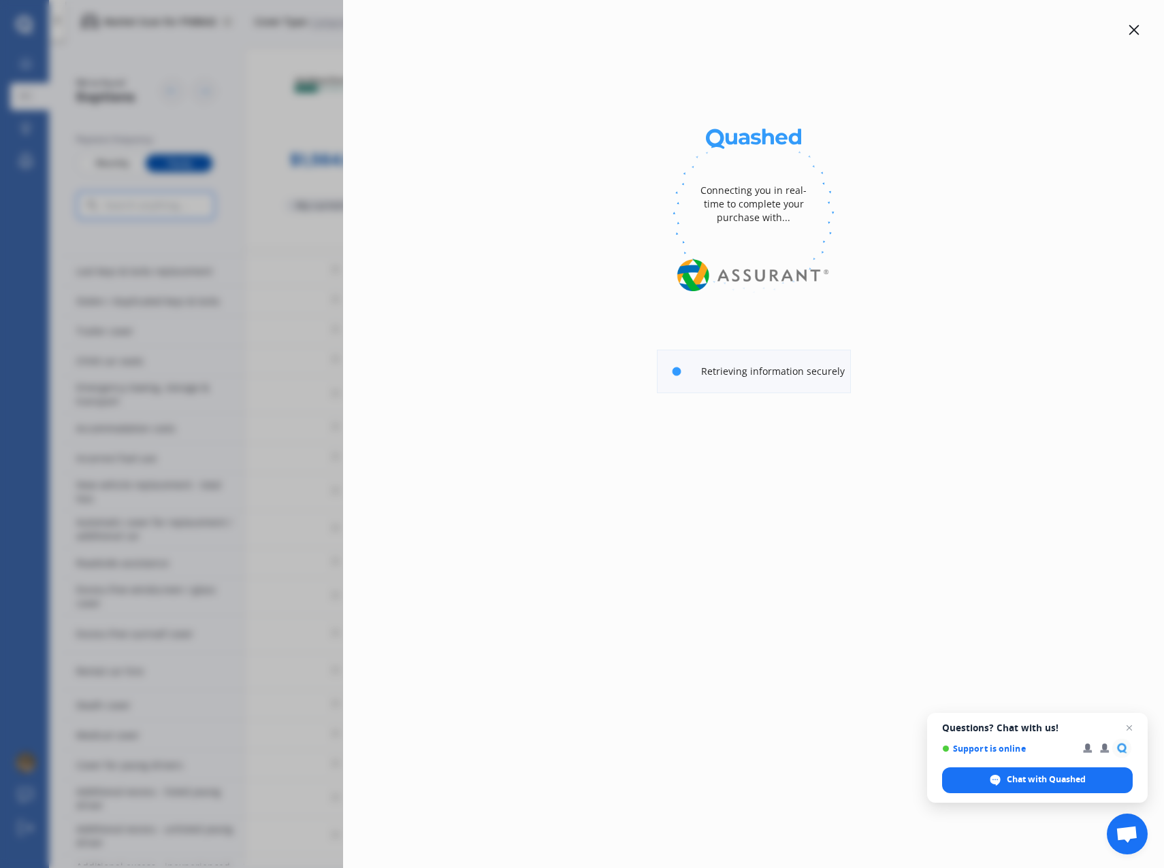
select select "HYBRID"
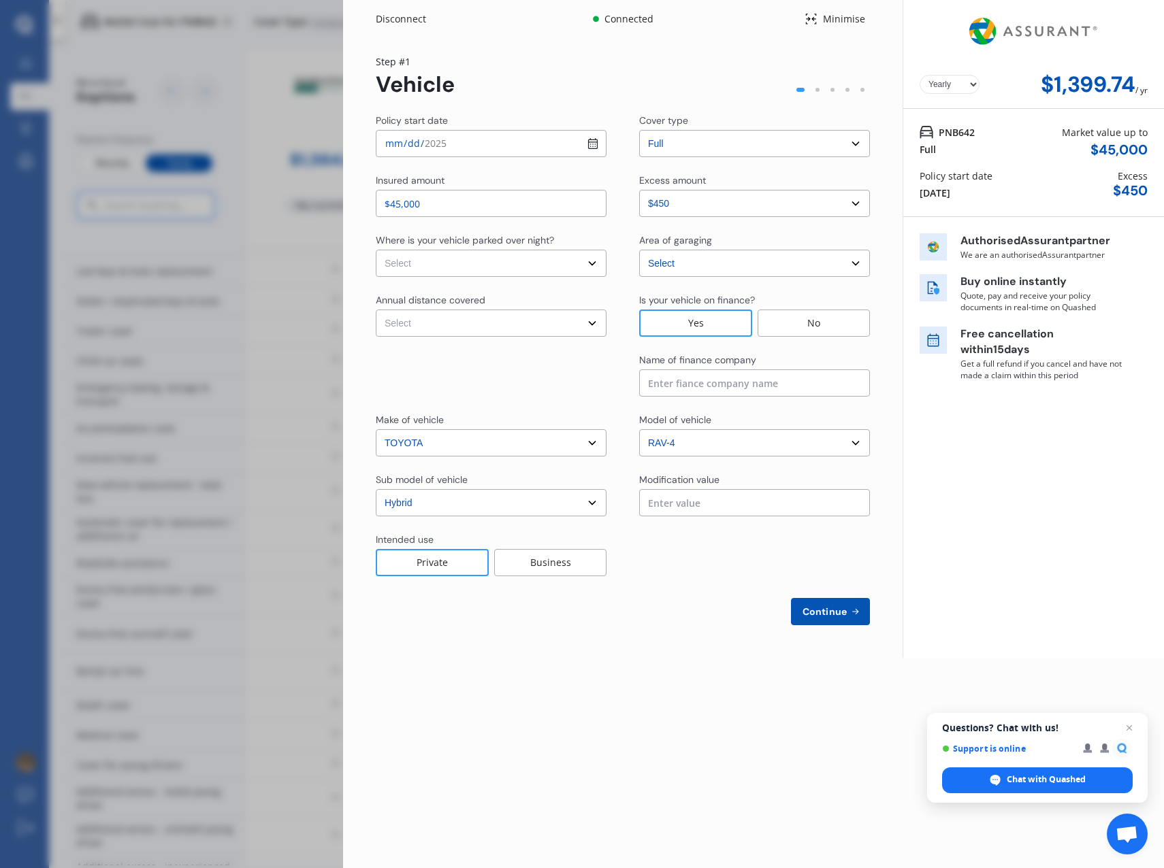
click at [585, 260] on select "Select In a garage On own property On street or road" at bounding box center [491, 263] width 231 height 27
select select "On own property"
click at [376, 250] on select "Select In a garage On own property On street or road" at bounding box center [491, 263] width 231 height 27
click at [594, 324] on select "Select Low (less than 15,000km per year) Average (15,000-30,000km per year) Hig…" at bounding box center [491, 323] width 231 height 27
select select "20000"
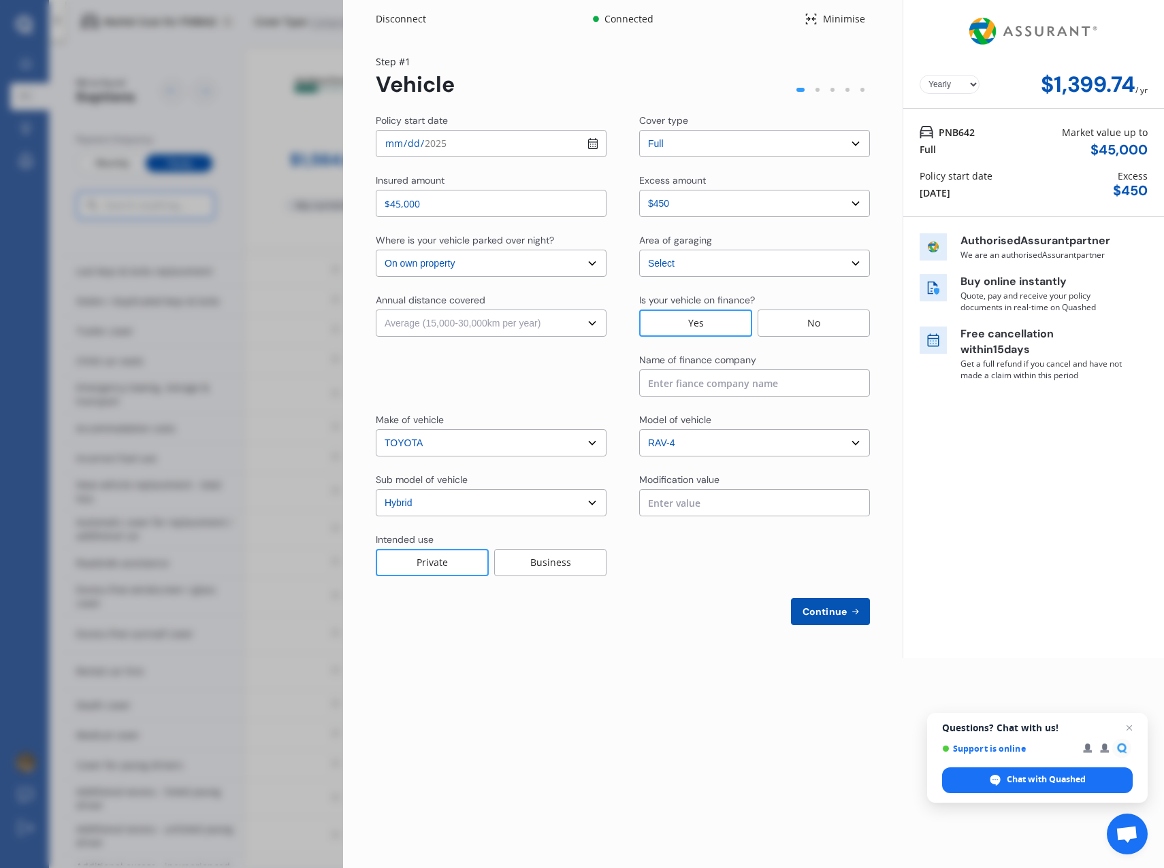
click at [376, 310] on select "Select Low (less than 15,000km per year) Average (15,000-30,000km per year) Hig…" at bounding box center [491, 323] width 231 height 27
click at [674, 388] on input at bounding box center [754, 383] width 231 height 27
type input "[PERSON_NAME]"
click at [781, 510] on input "text" at bounding box center [754, 502] width 231 height 27
click at [837, 615] on span "Continue" at bounding box center [825, 611] width 50 height 11
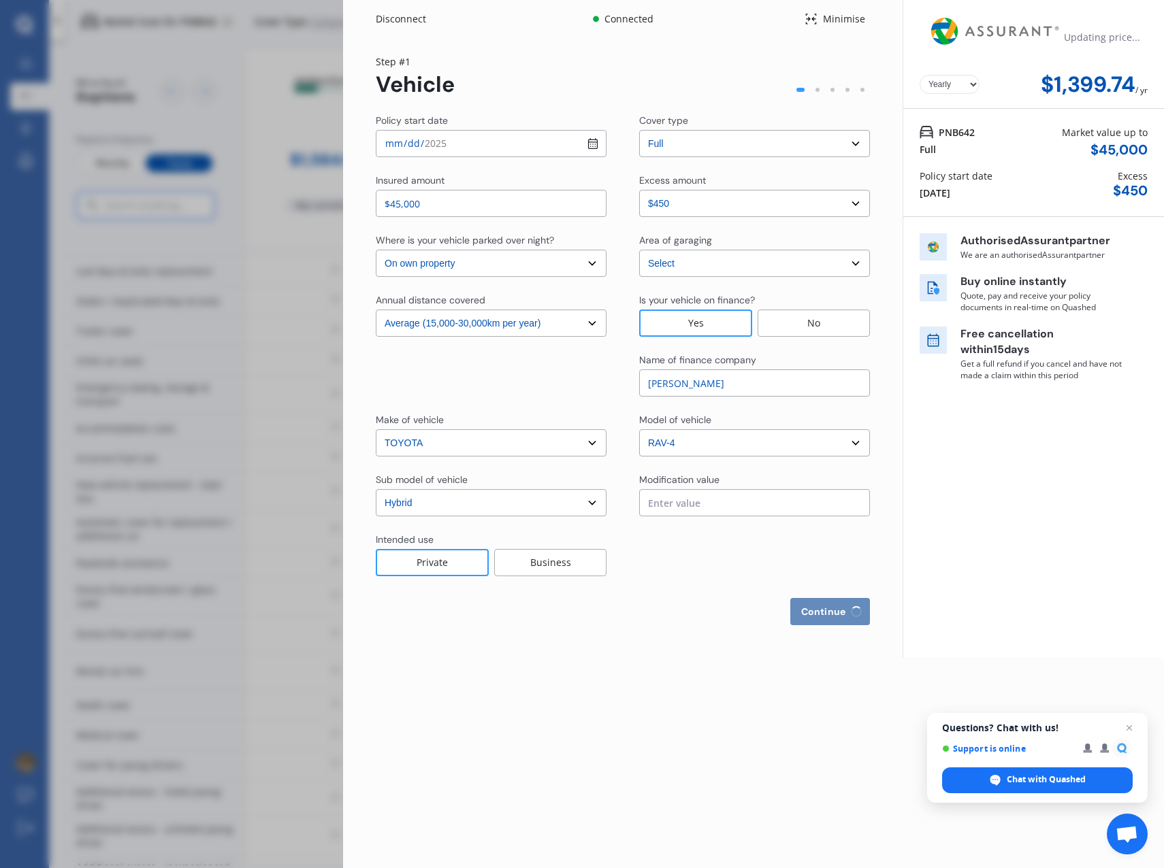
select select "Miss"
select select "04"
select select "08"
select select "1993"
select select "full"
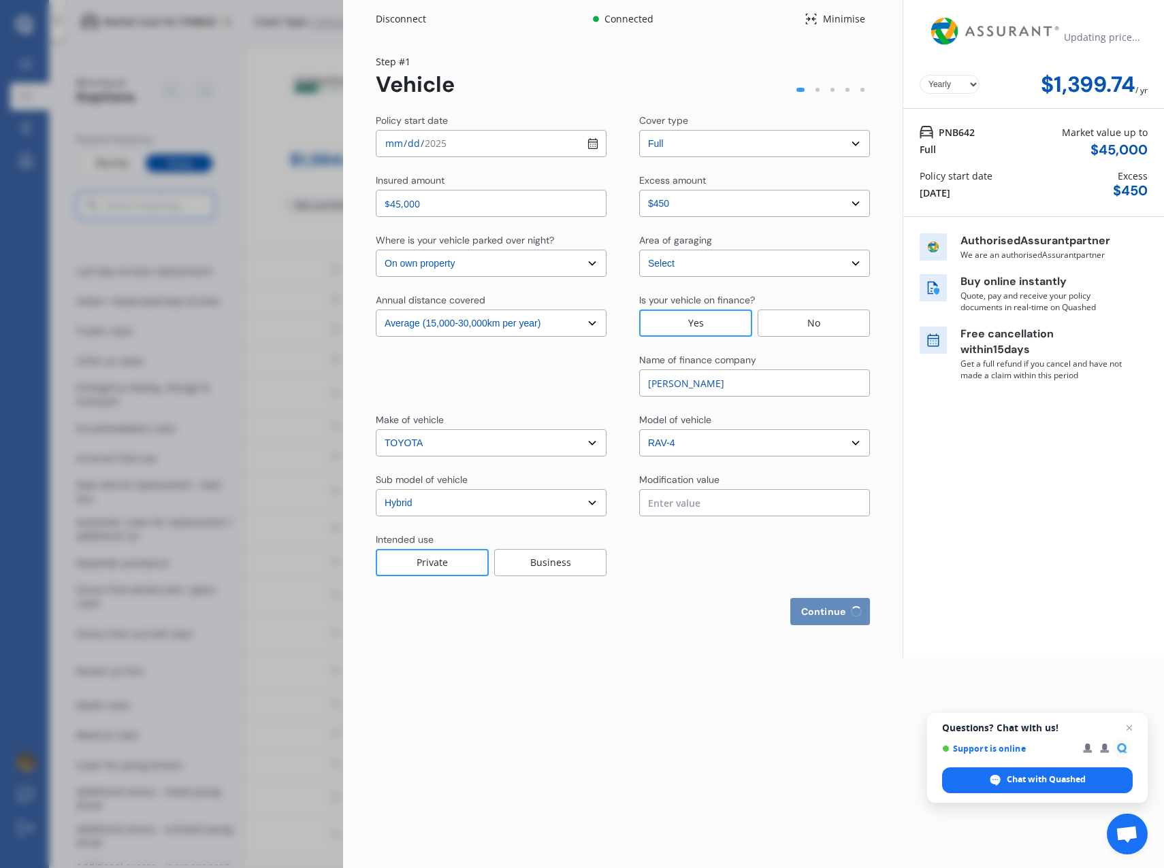
select select "more than 4 years"
select select "[GEOGRAPHIC_DATA]"
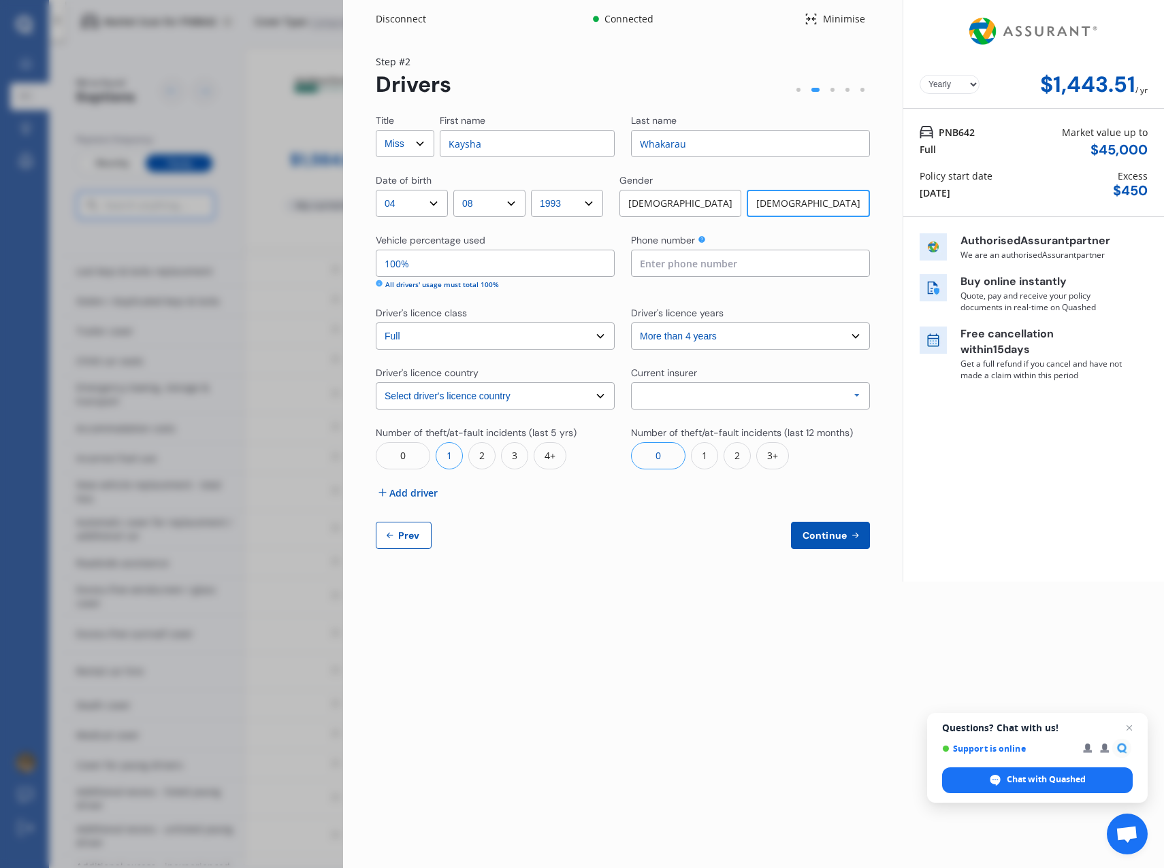
click at [757, 255] on input at bounding box center [750, 263] width 239 height 27
type input "0277732596"
click at [815, 395] on div "Allianz AAI AMI IAG - NZI/State [PERSON_NAME] Vero Unknown Other Insurer None P…" at bounding box center [750, 395] width 239 height 27
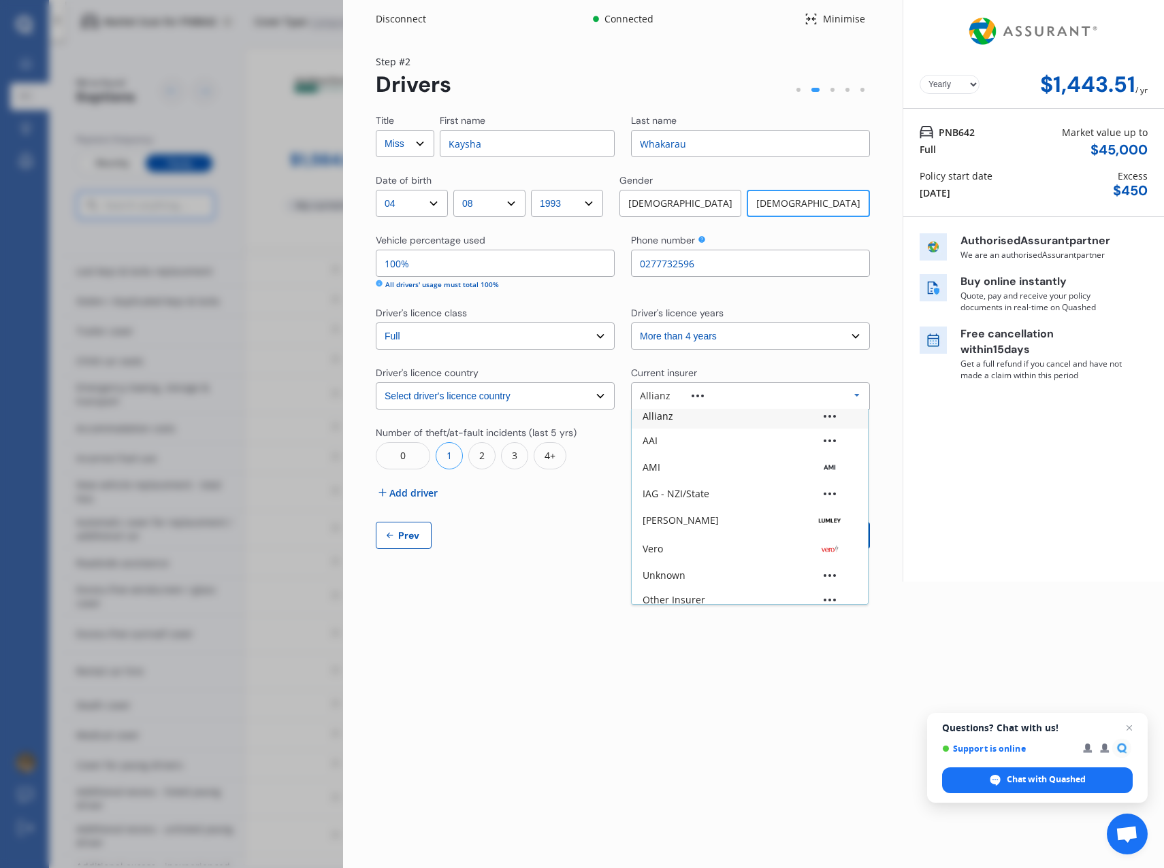
scroll to position [0, 0]
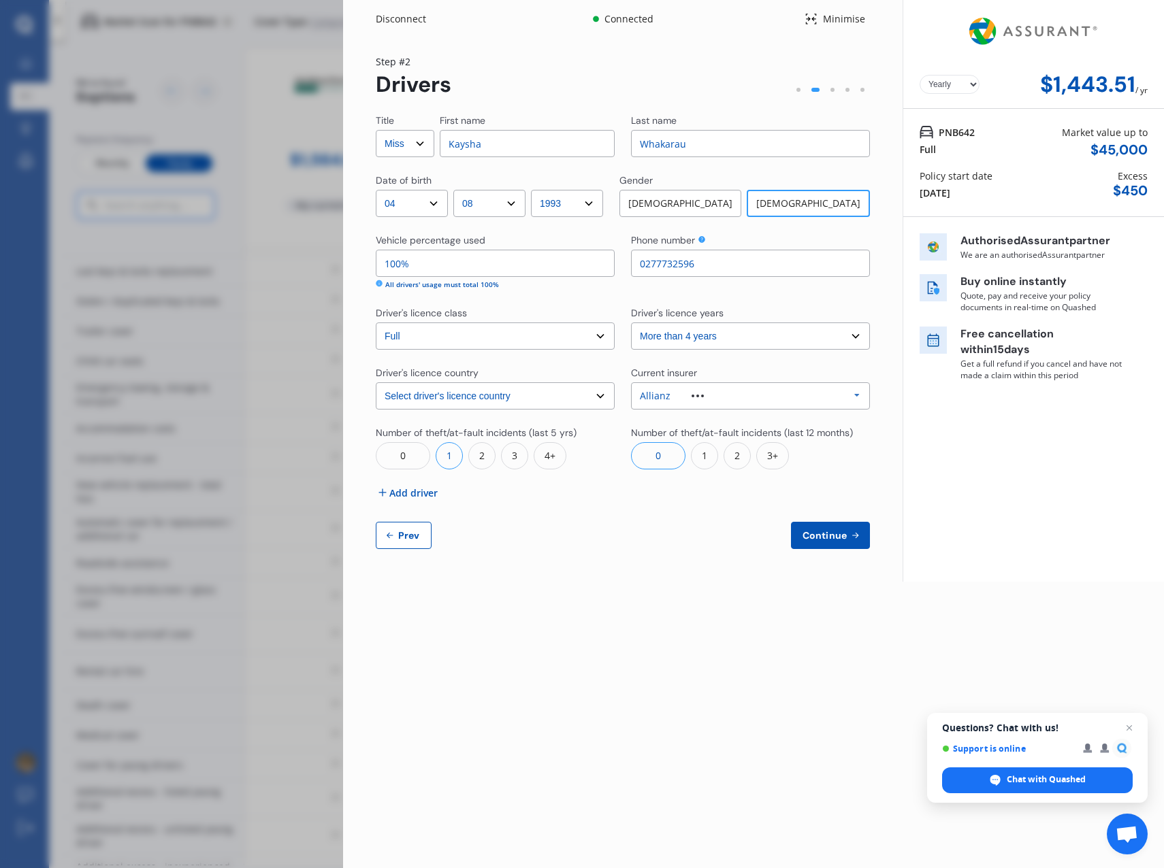
click at [1014, 433] on div "Yearly Monthly $1,443.51 / yr PNB642 Full Market value up to $ 45,000 Policy st…" at bounding box center [1032, 291] width 261 height 582
click at [844, 393] on div "Allianz Allianz AAI AMI IAG - NZI/State [PERSON_NAME] Vero Unknown Other Insure…" at bounding box center [750, 395] width 239 height 27
click at [756, 508] on div "Other Insurer" at bounding box center [750, 514] width 236 height 24
click at [882, 474] on div "Yearly Monthly $1,443.51 / yr Step # 2 Drivers Title Select Mr Mrs Miss Ms Dr F…" at bounding box center [622, 310] width 559 height 544
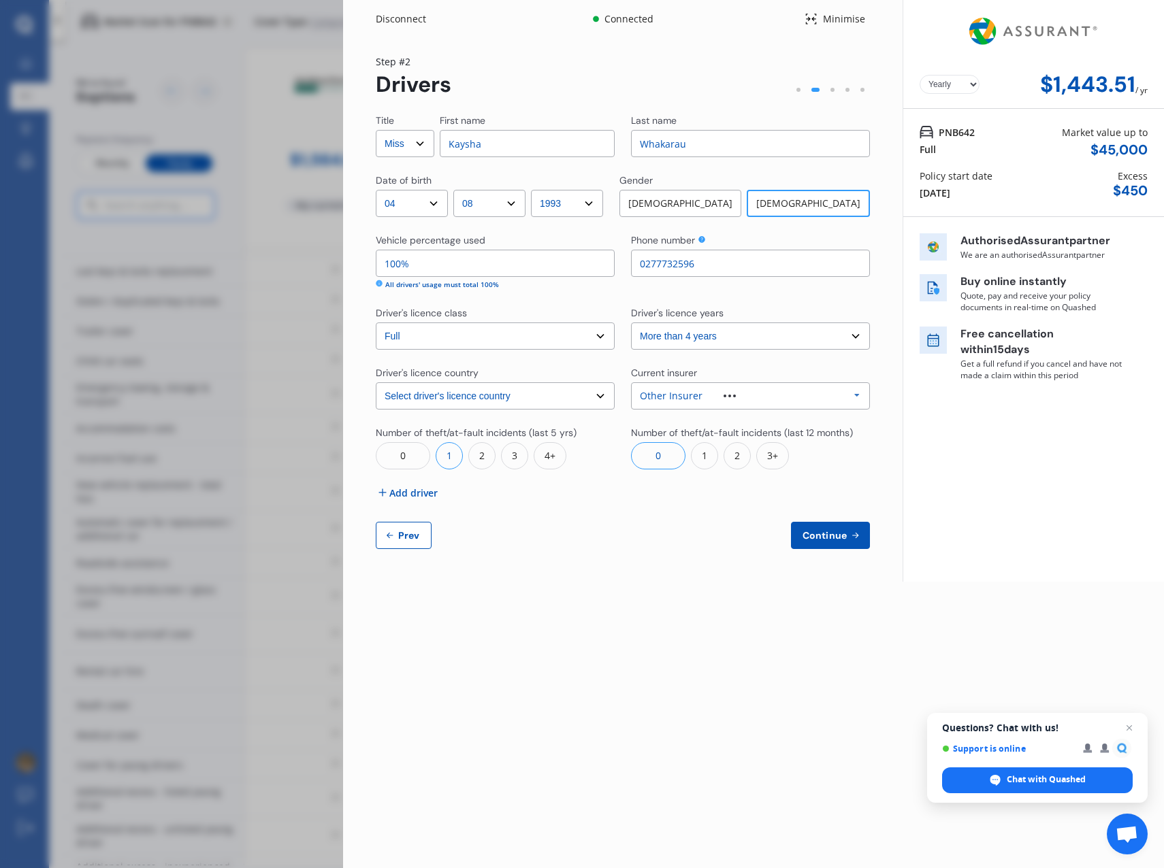
click at [703, 462] on div "1" at bounding box center [704, 455] width 27 height 27
click at [819, 534] on span "Continue" at bounding box center [825, 535] width 50 height 11
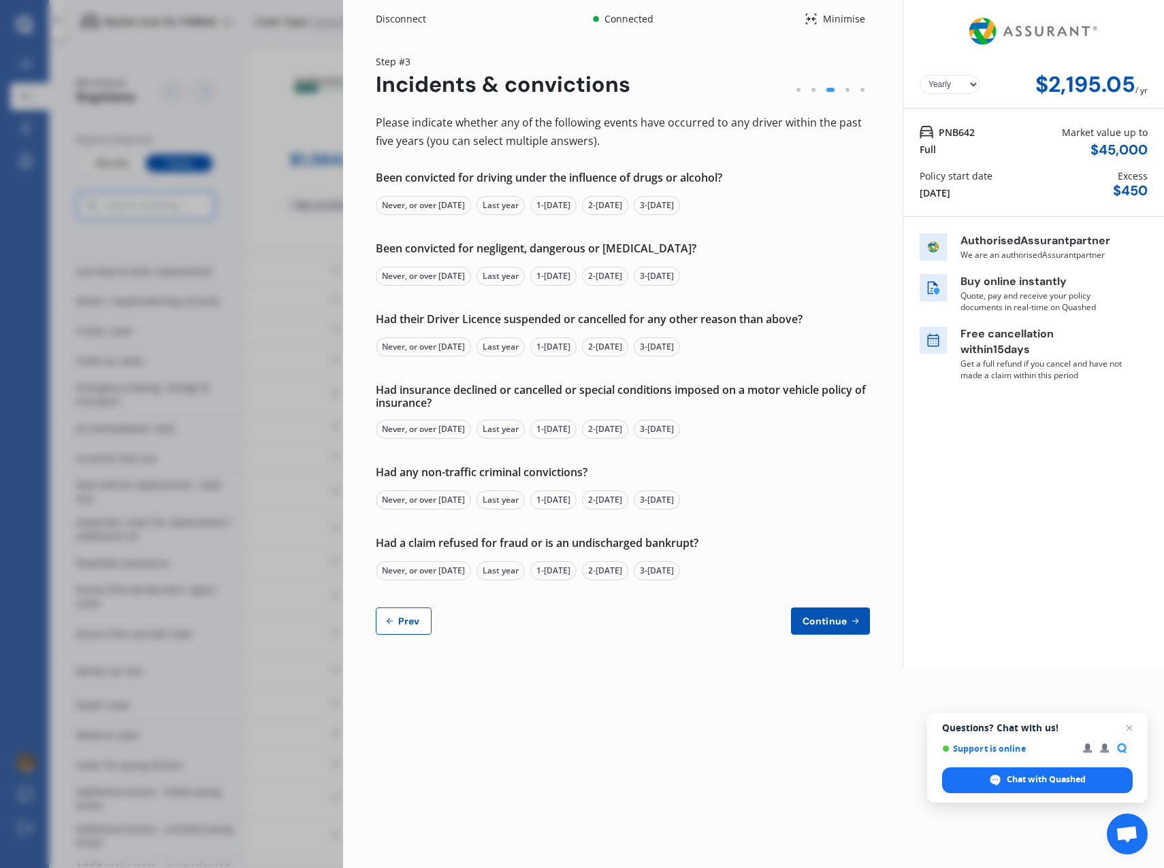
click at [406, 205] on div "Never, or over [DATE]" at bounding box center [423, 205] width 95 height 19
click at [406, 276] on div "Never, or over [DATE]" at bounding box center [423, 276] width 95 height 19
click at [408, 348] on div "Never, or over [DATE]" at bounding box center [423, 347] width 95 height 19
click at [404, 435] on div "Never, or over [DATE]" at bounding box center [423, 429] width 95 height 19
click at [429, 497] on div "Never, or over [DATE]" at bounding box center [423, 500] width 95 height 19
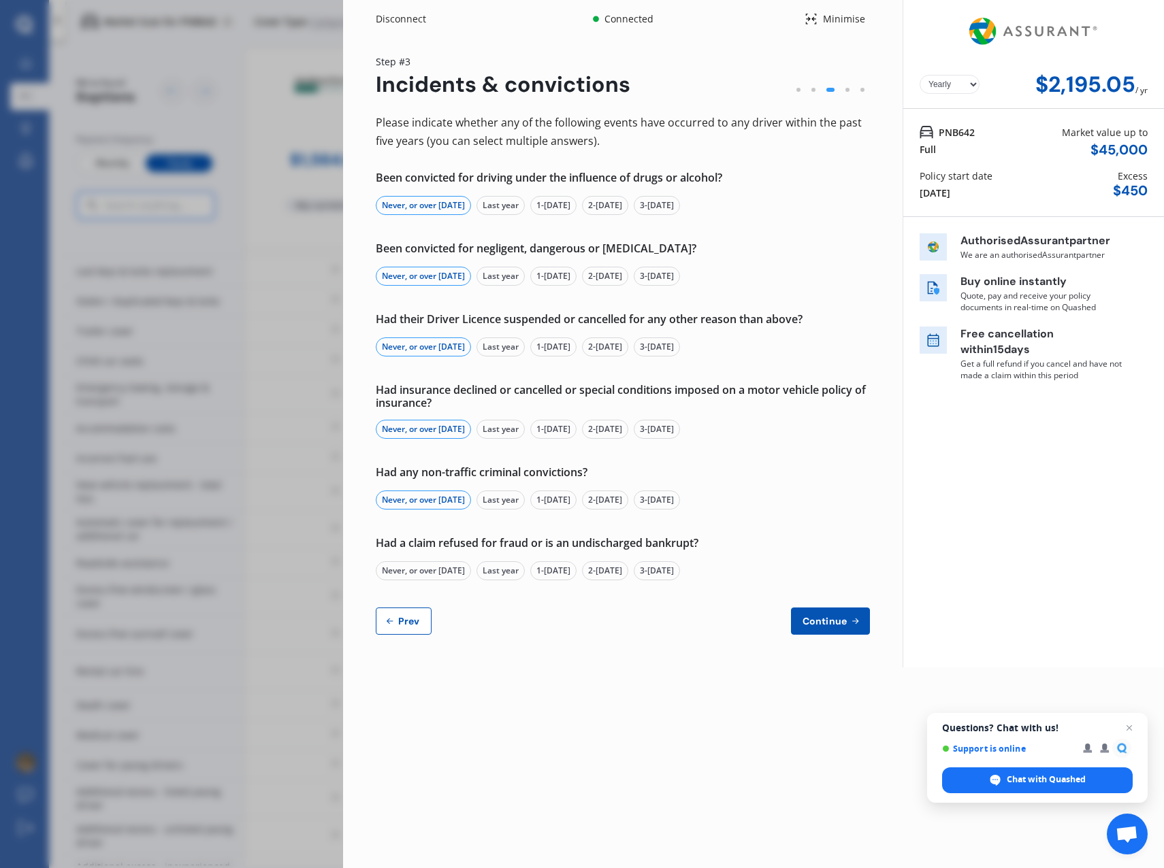
click at [430, 574] on div "Never, or over [DATE]" at bounding box center [423, 570] width 95 height 19
click at [828, 623] on span "Continue" at bounding box center [825, 621] width 50 height 11
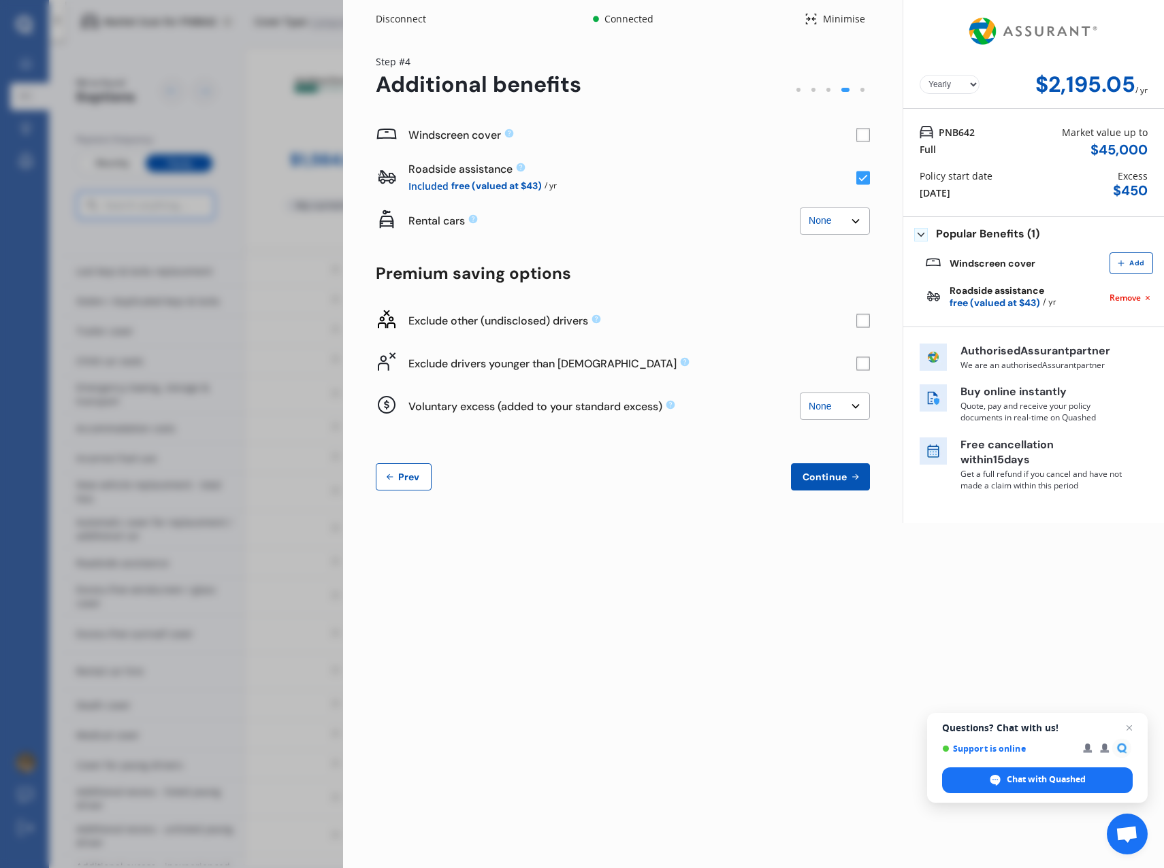
click at [863, 137] on rect at bounding box center [863, 136] width 14 height 14
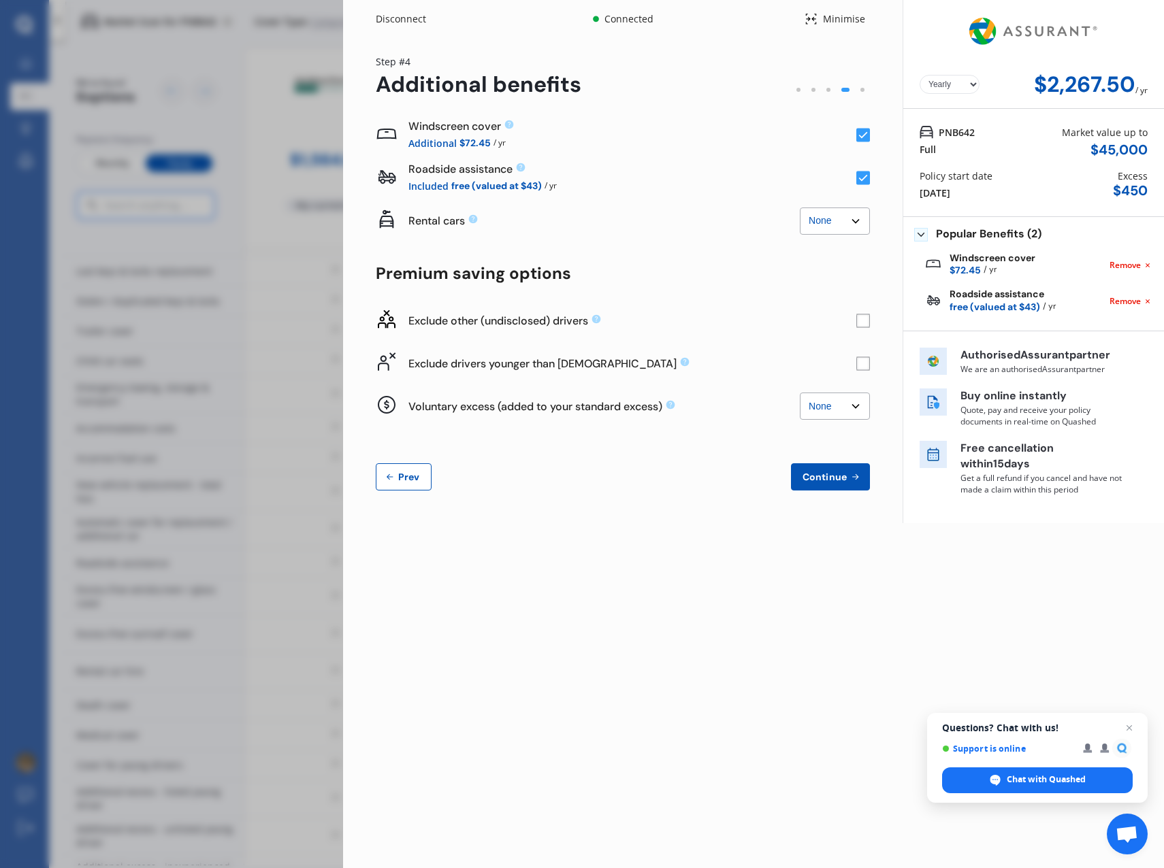
click at [972, 92] on select "Yearly Monthly" at bounding box center [949, 84] width 60 height 19
select select "Monthly"
click at [919, 75] on select "Yearly Monthly" at bounding box center [949, 84] width 60 height 19
click at [853, 218] on select "None $2,500 $5,000" at bounding box center [835, 221] width 70 height 27
click at [659, 242] on div "Windscreen cover Additional $72.45 / yr Roadside assistance Included free (valu…" at bounding box center [623, 302] width 494 height 377
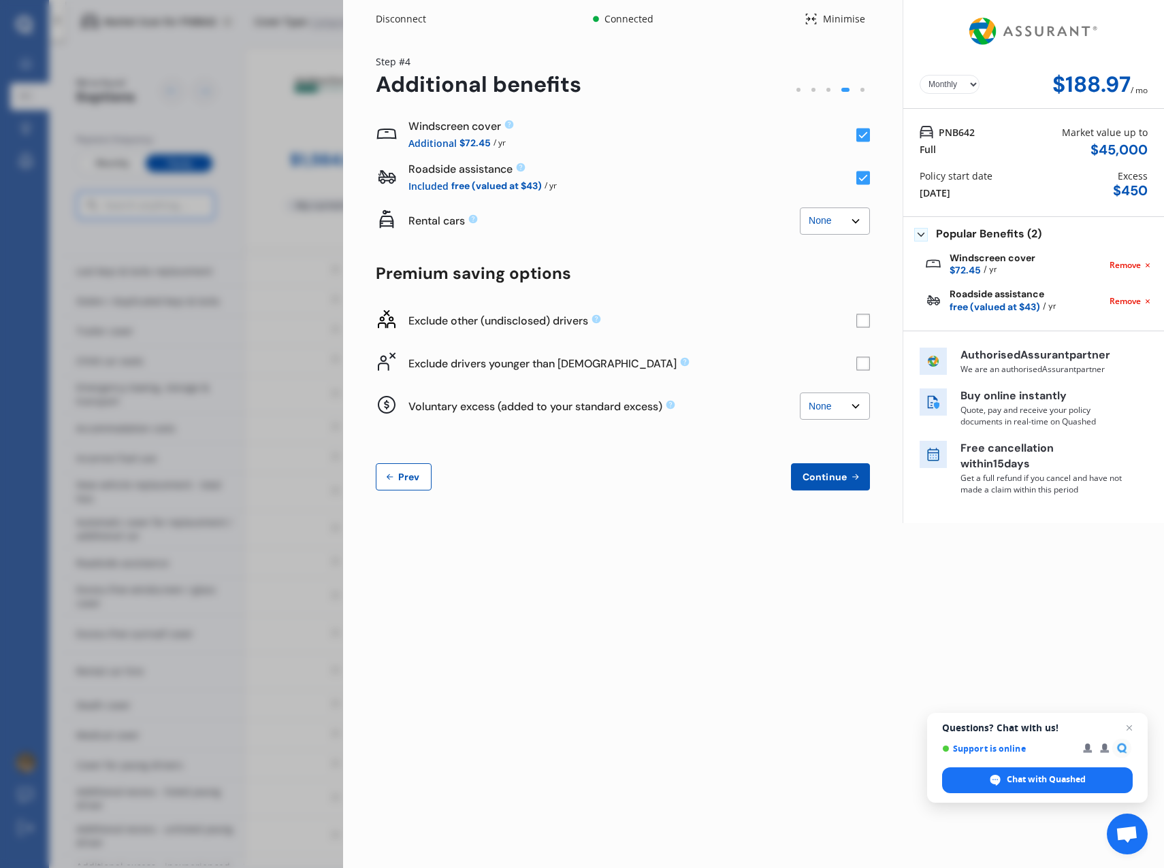
click at [862, 323] on rect at bounding box center [863, 321] width 14 height 14
click at [861, 366] on rect at bounding box center [863, 364] width 14 height 14
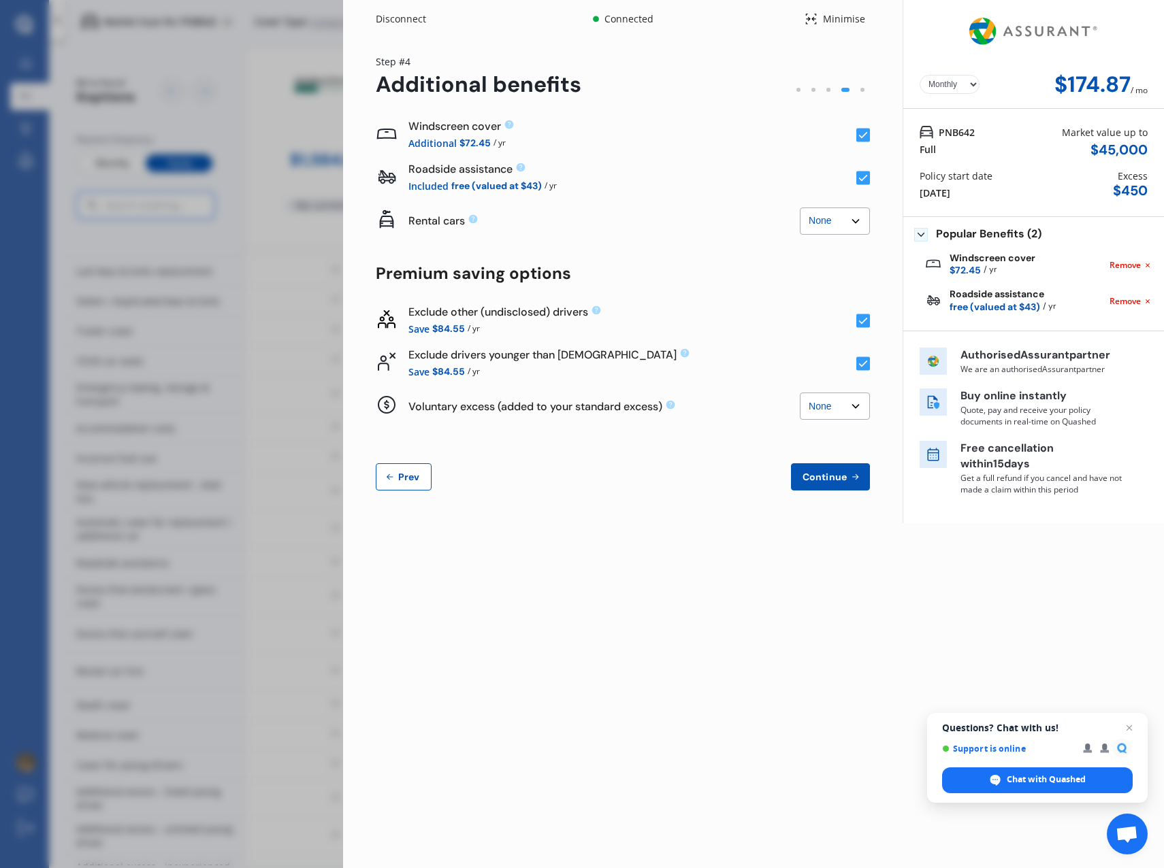
click at [862, 368] on icon at bounding box center [863, 364] width 14 height 14
click at [862, 368] on rect at bounding box center [863, 364] width 14 height 14
click at [867, 326] on rect at bounding box center [863, 321] width 14 height 14
